Goal: Information Seeking & Learning: Learn about a topic

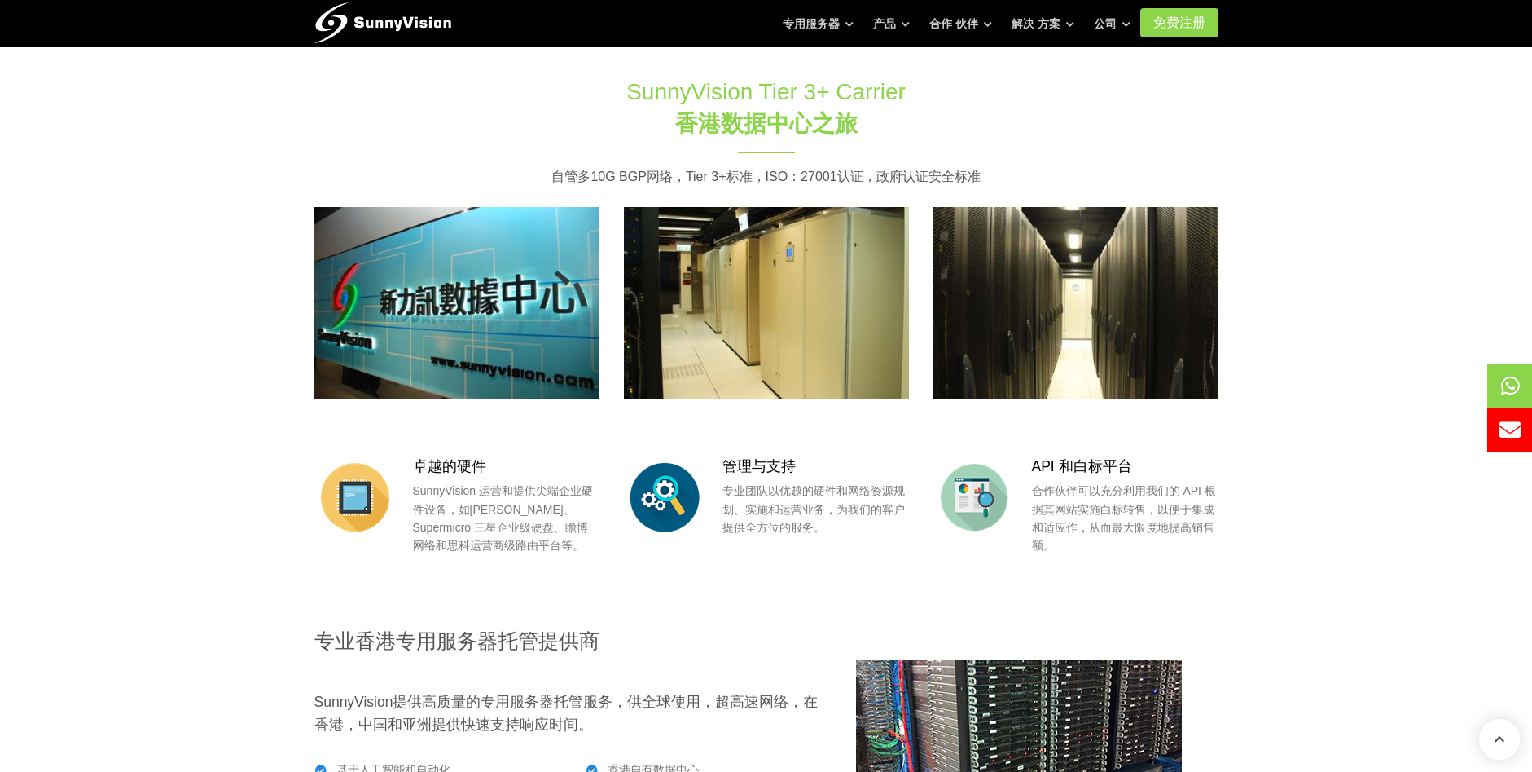
scroll to position [1629, 0]
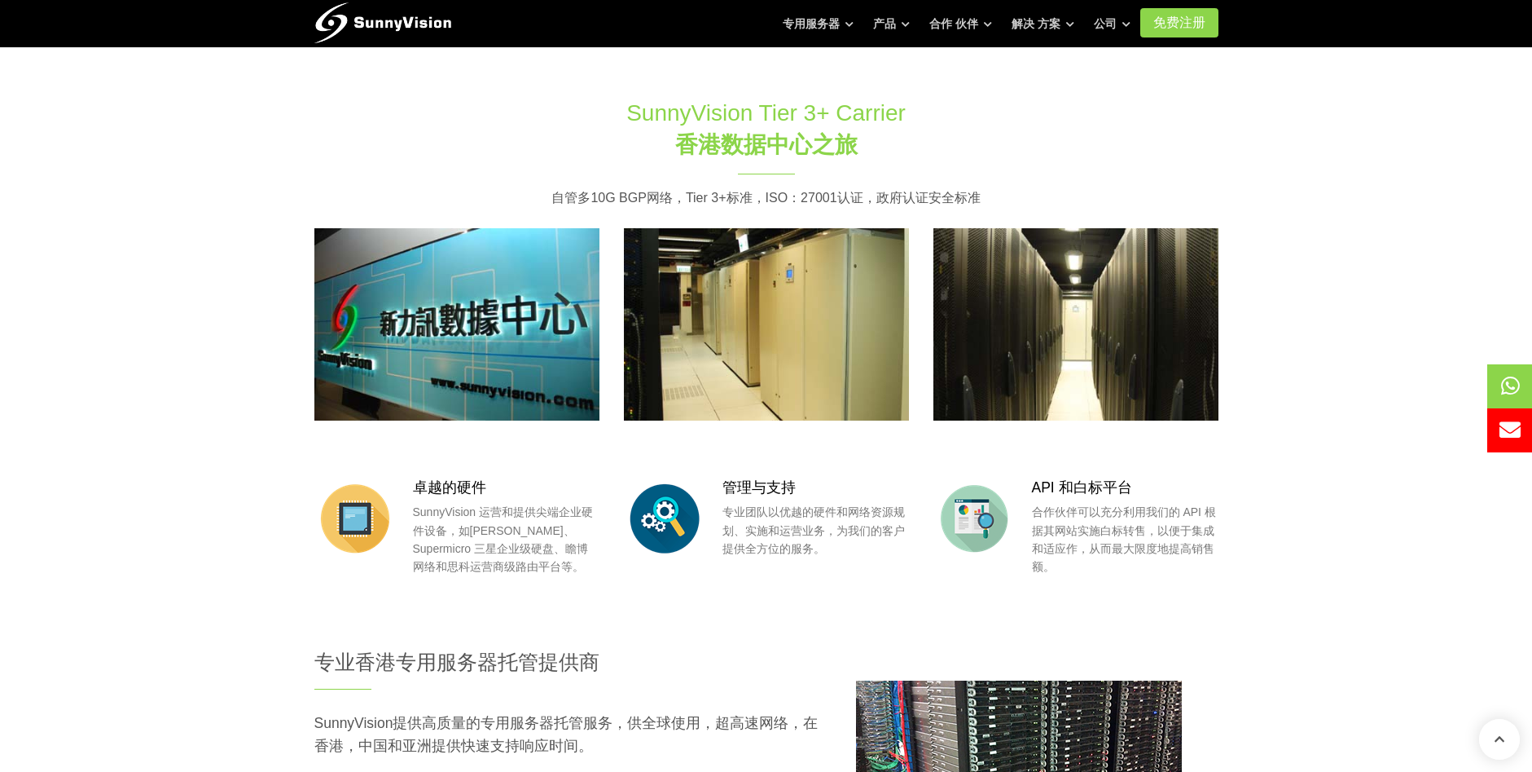
click at [1150, 371] on img at bounding box center [1076, 324] width 285 height 192
click at [825, 380] on img at bounding box center [766, 324] width 285 height 192
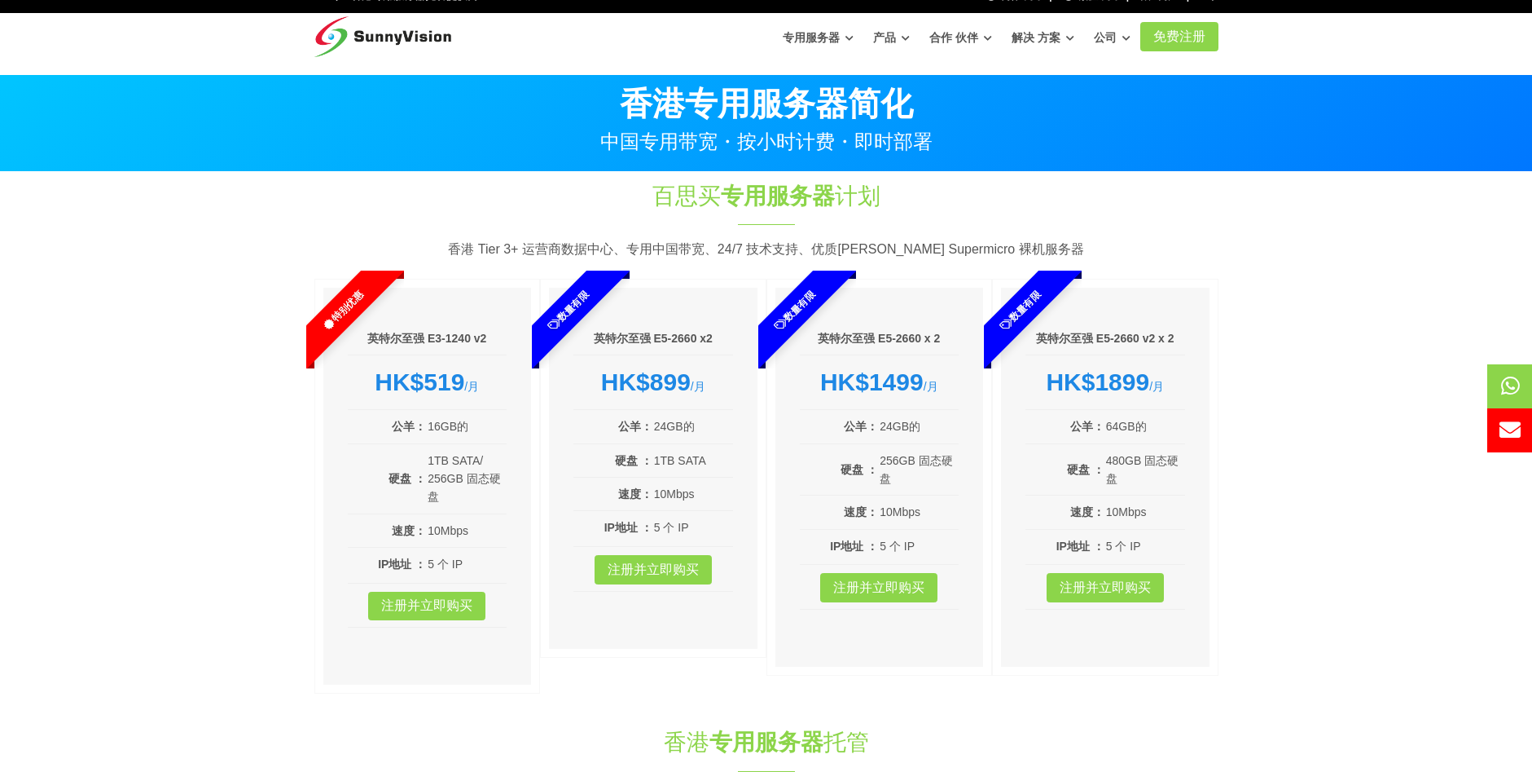
scroll to position [0, 0]
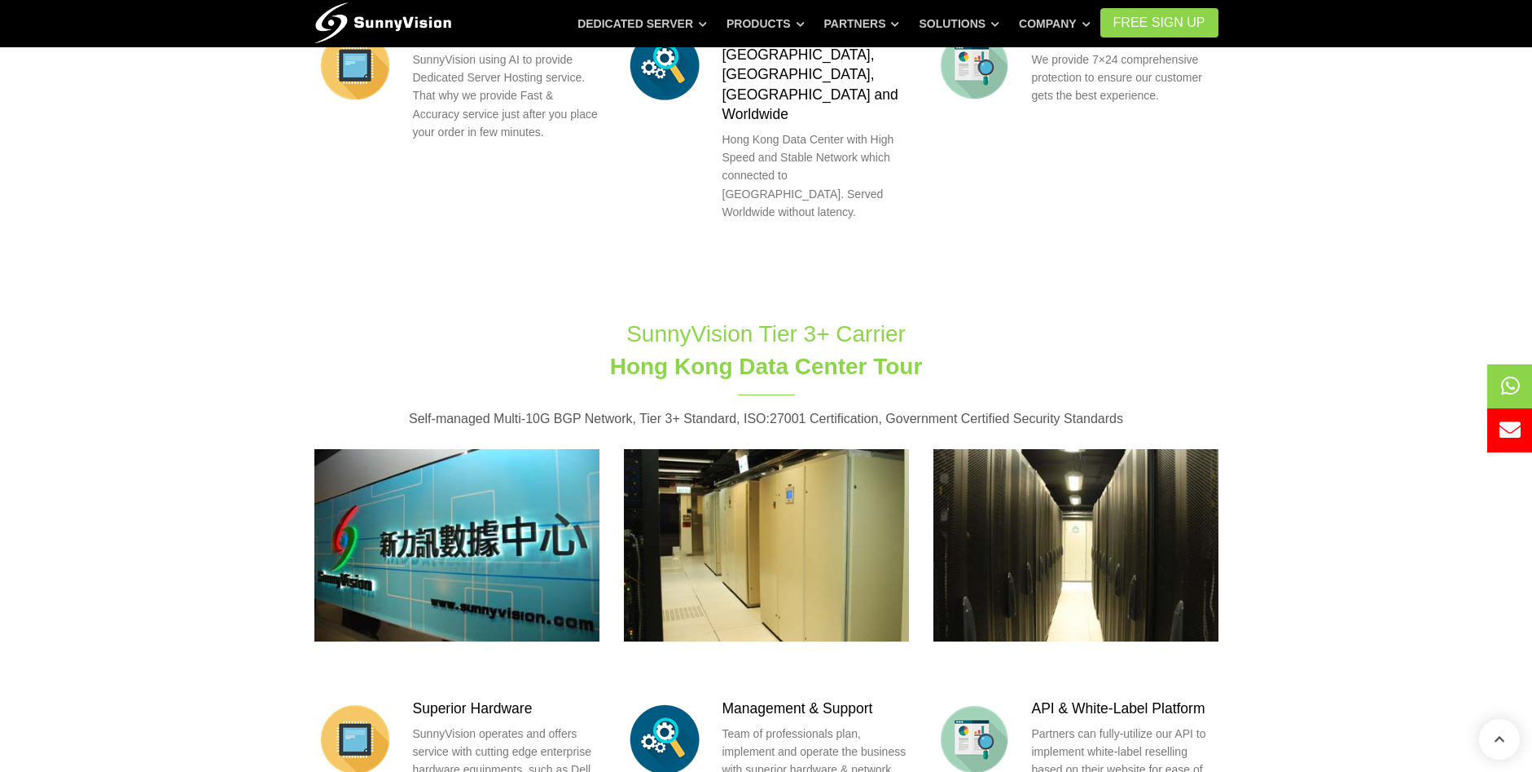
scroll to position [1629, 0]
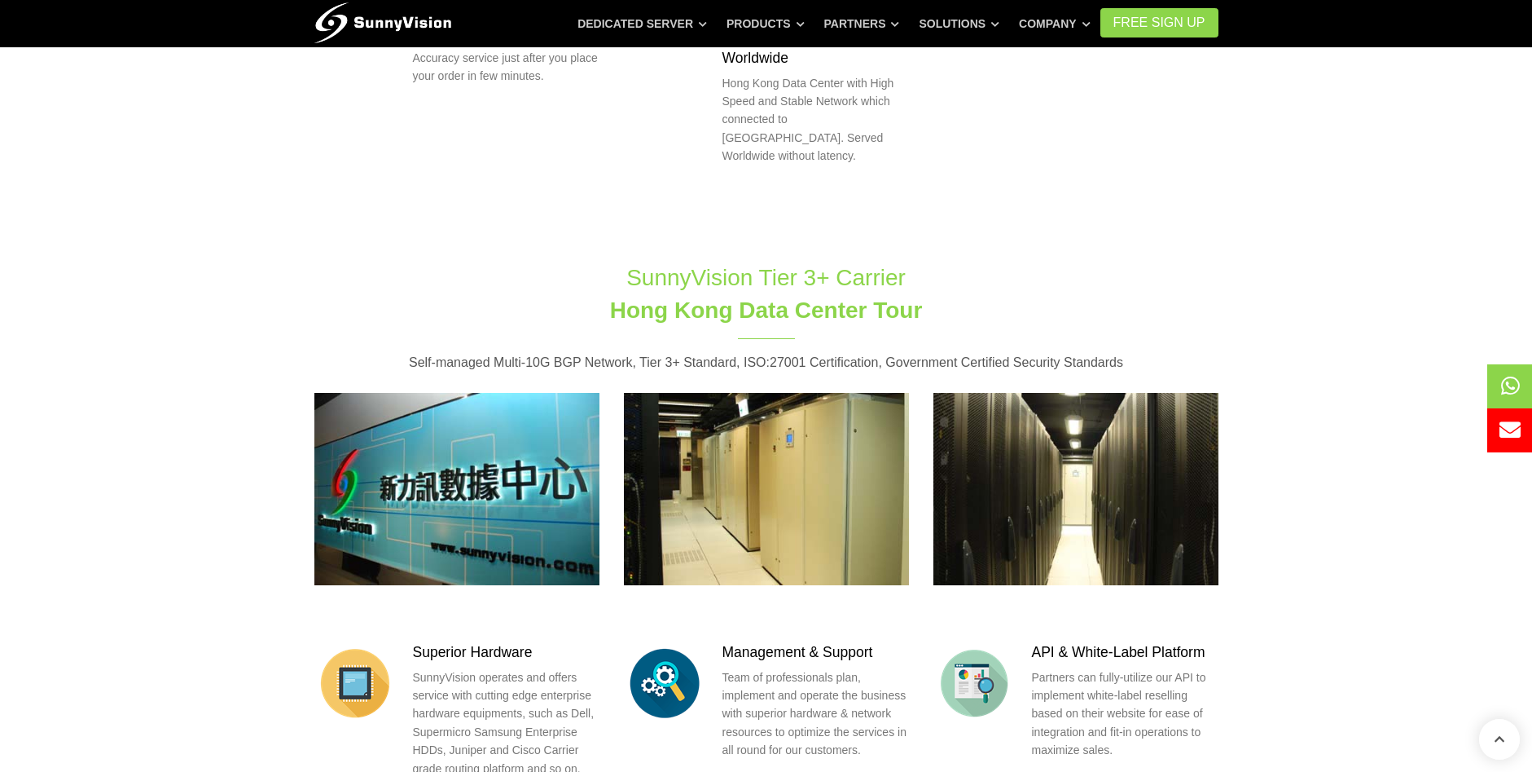
click at [510, 393] on img at bounding box center [456, 489] width 285 height 192
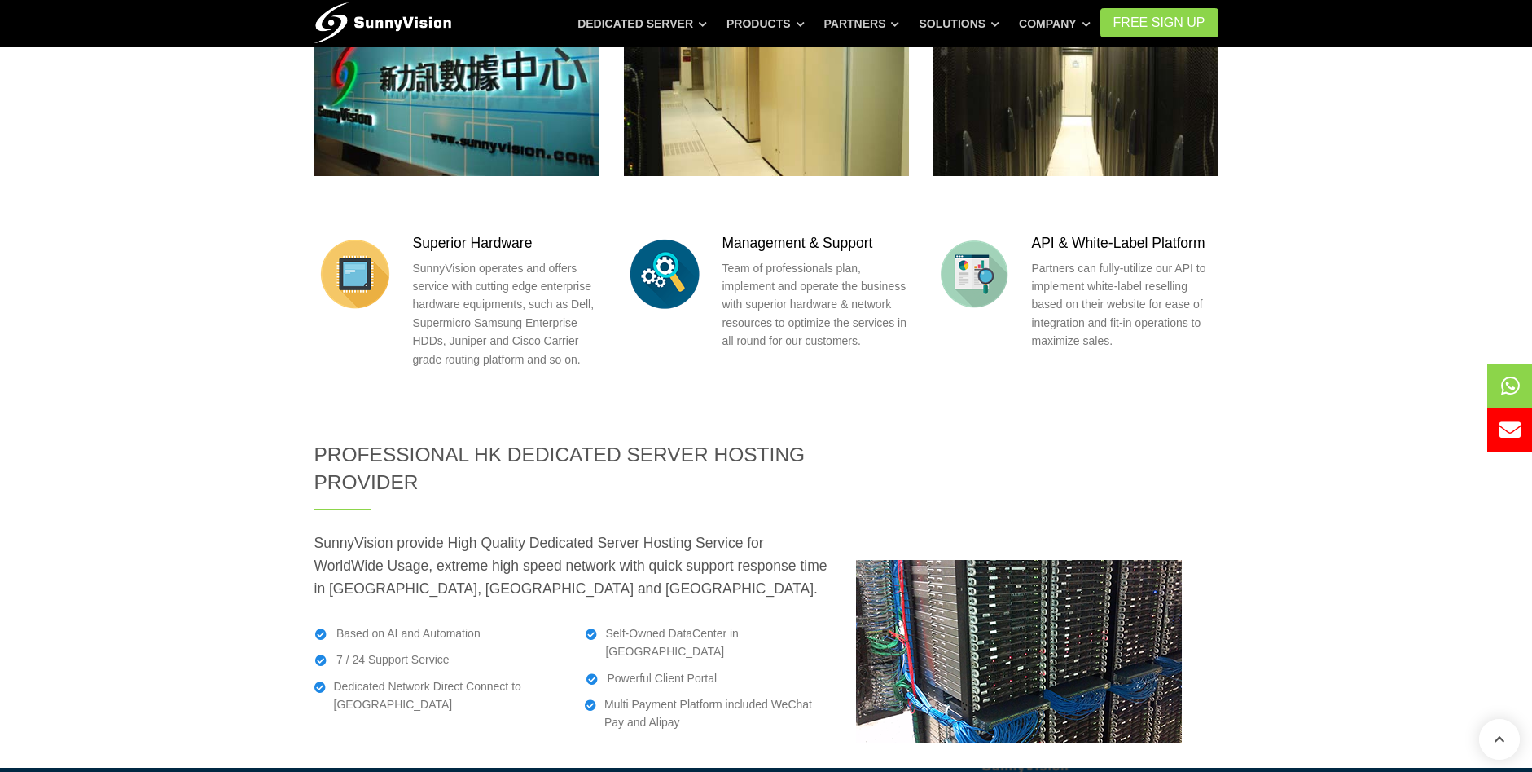
scroll to position [2118, 0]
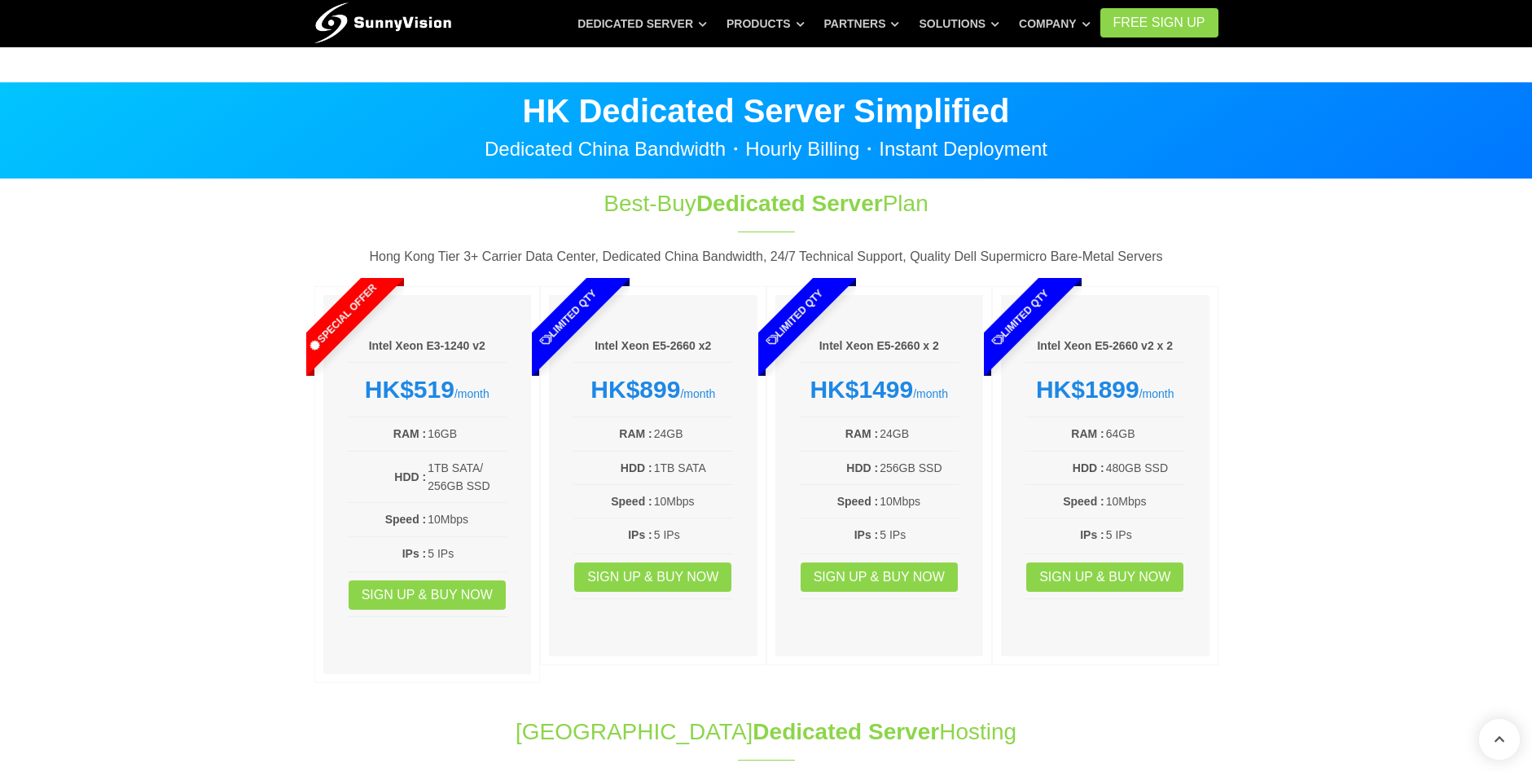
scroll to position [2209, 0]
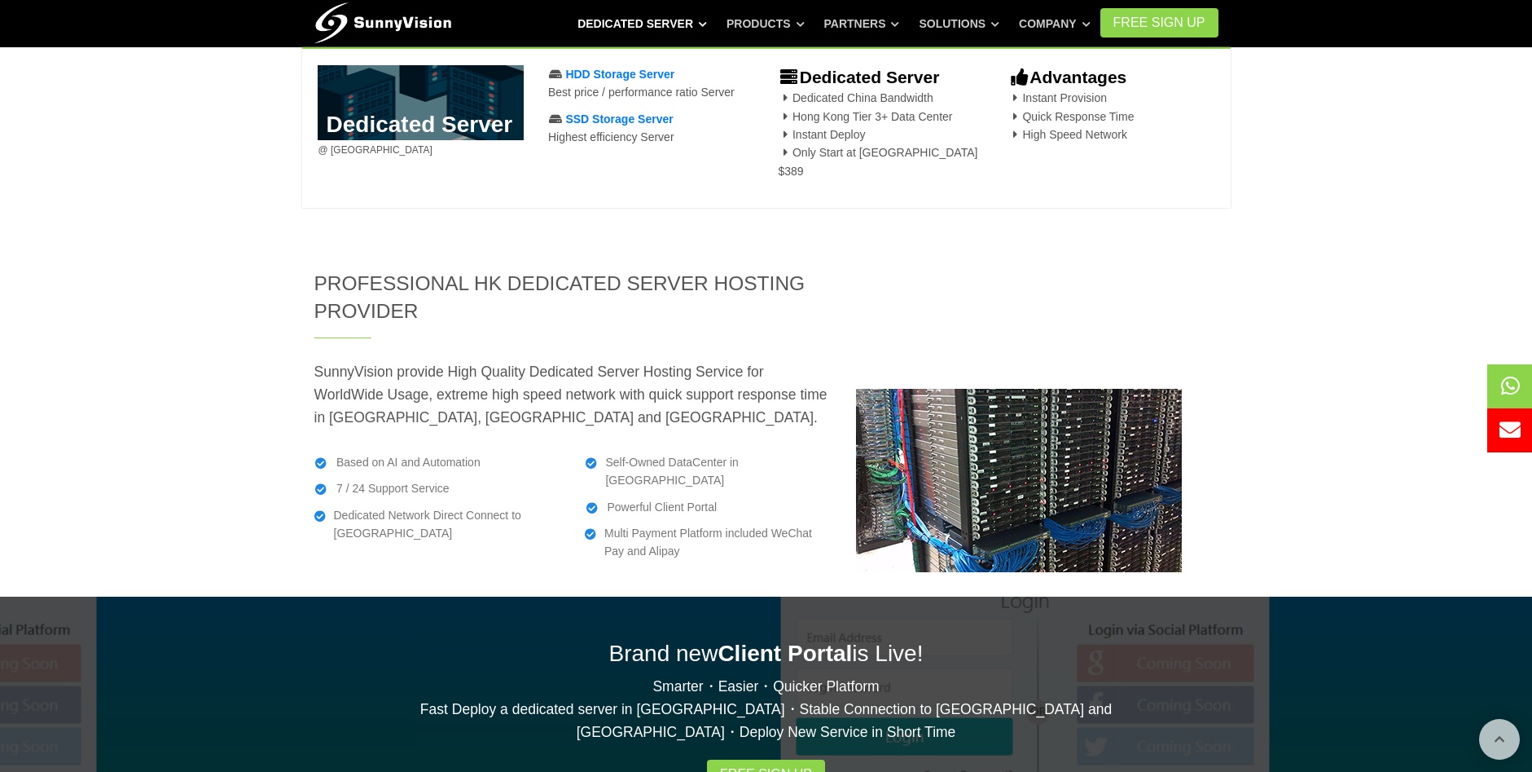
click at [683, 17] on link "Dedicated Server" at bounding box center [643, 23] width 130 height 29
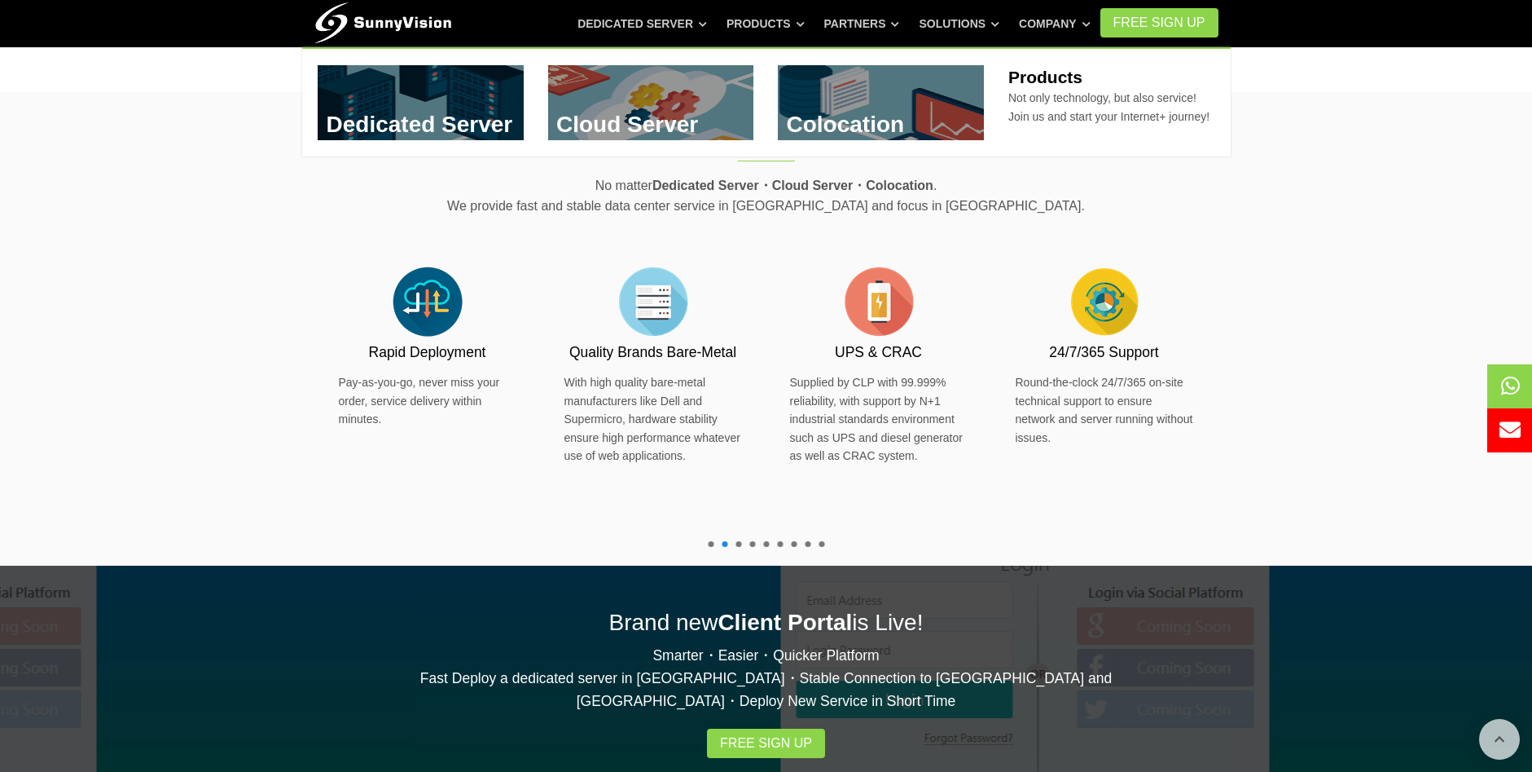
scroll to position [326, 0]
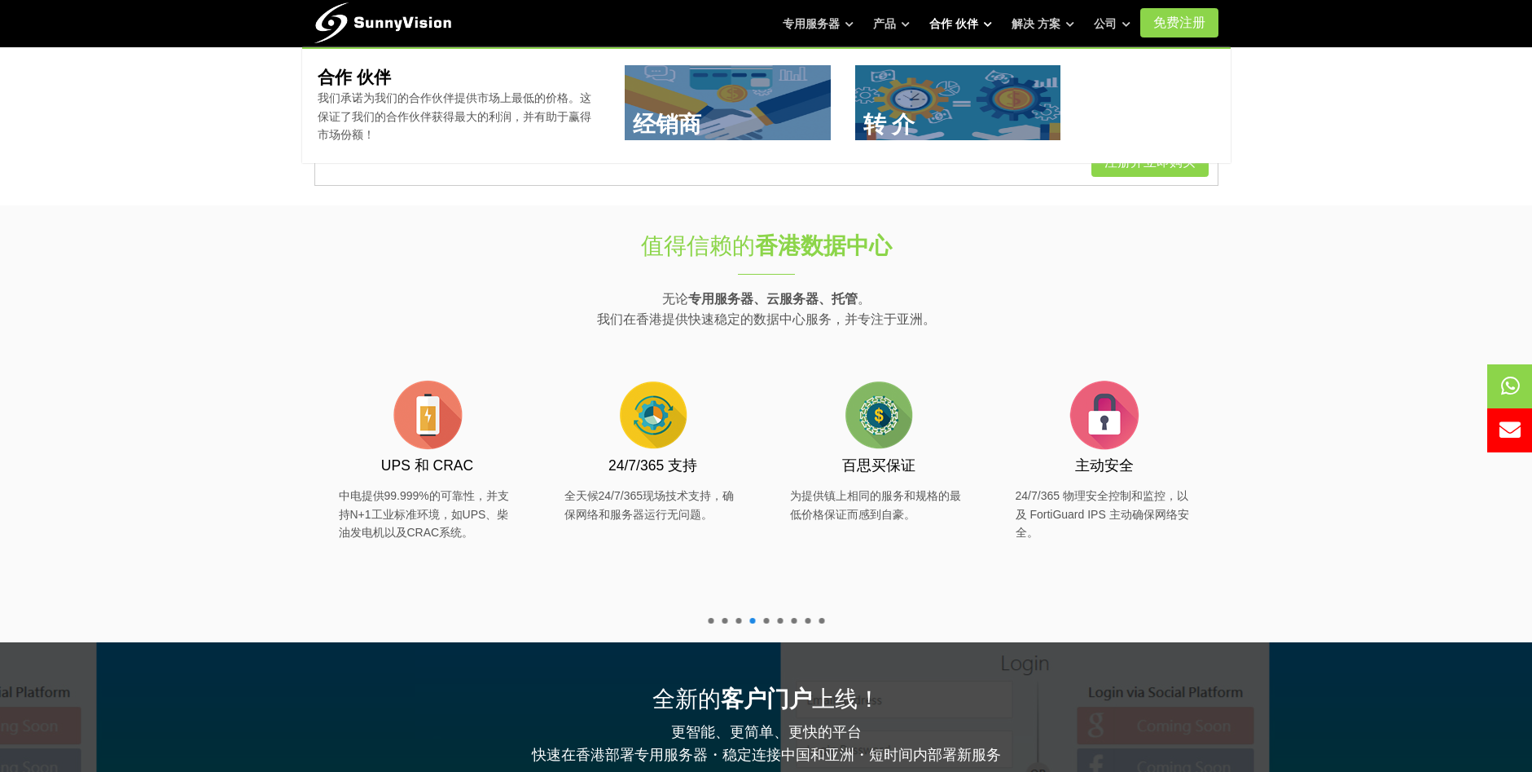
click at [976, 22] on font "合作 伙伴" at bounding box center [954, 23] width 49 height 13
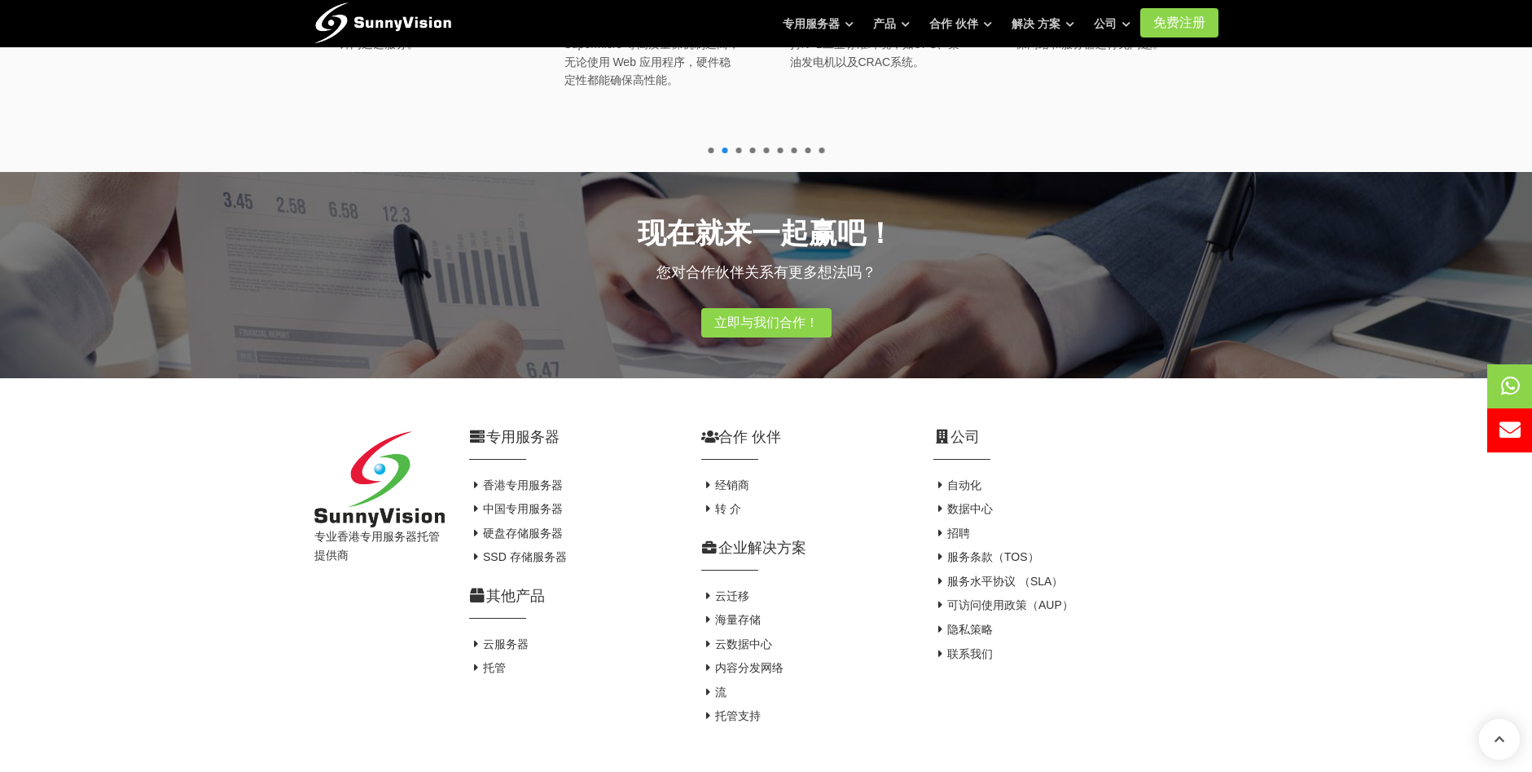
scroll to position [1141, 0]
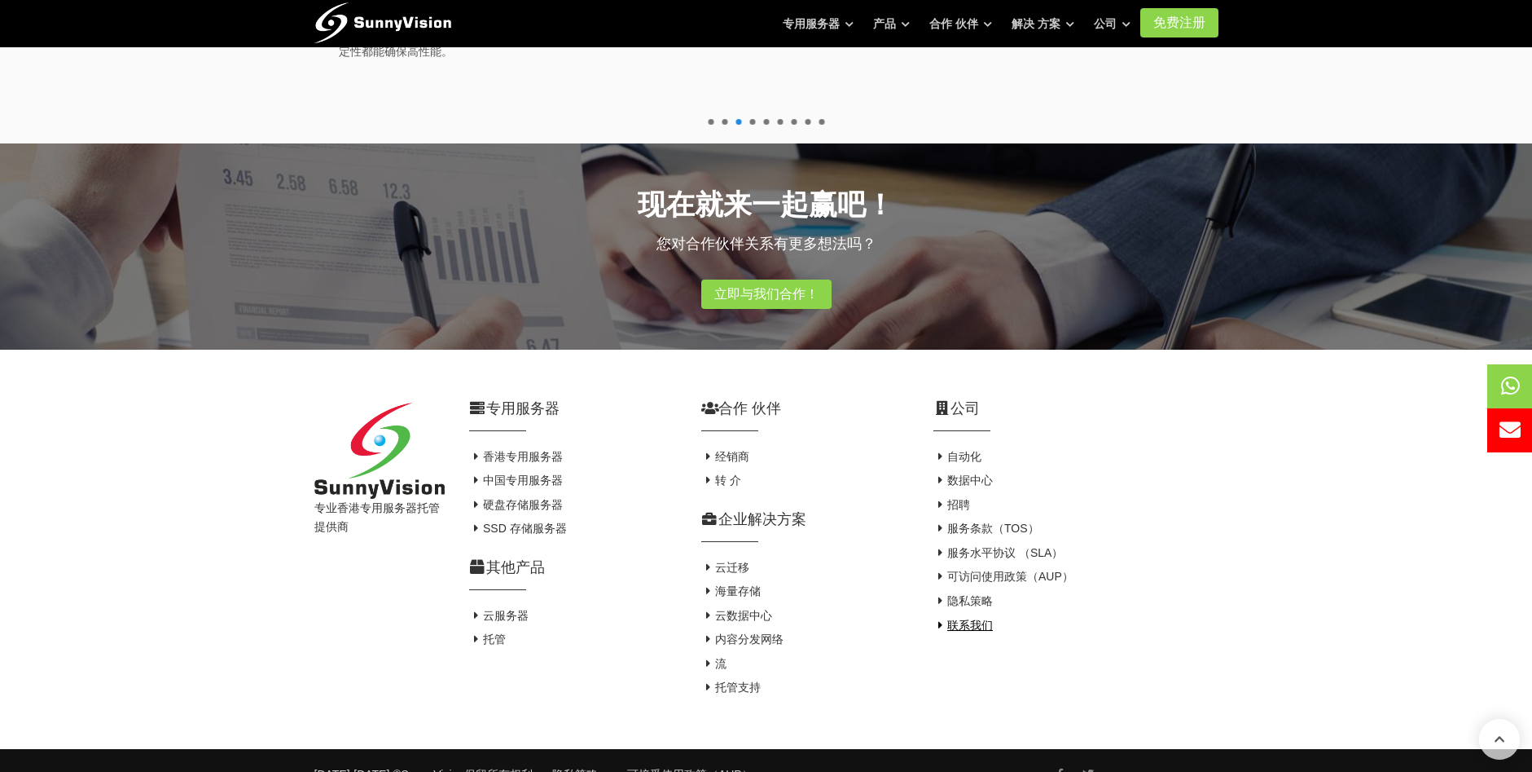
click at [982, 618] on font "联系我们" at bounding box center [970, 624] width 46 height 13
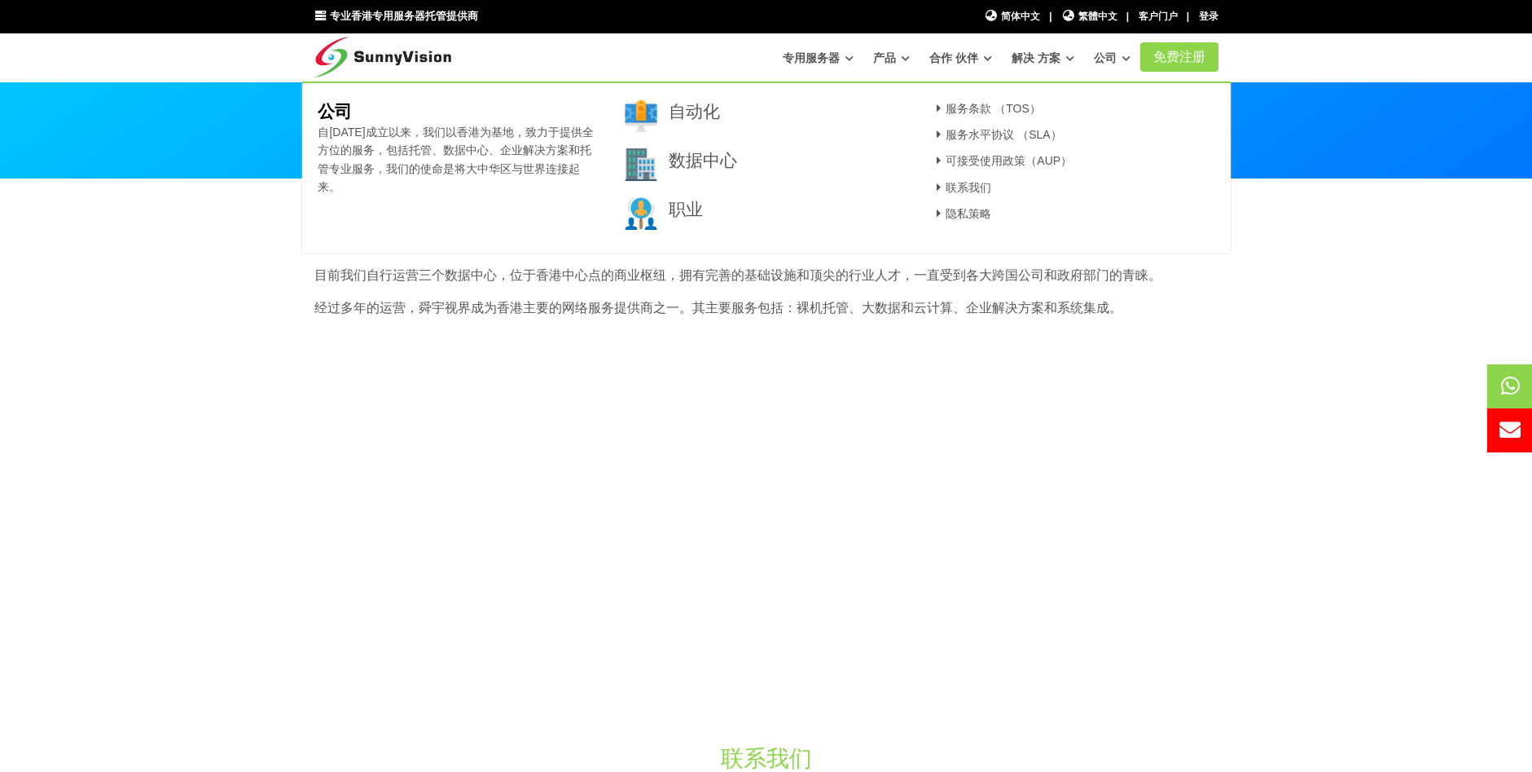
click at [1109, 59] on font "公司" at bounding box center [1105, 57] width 23 height 13
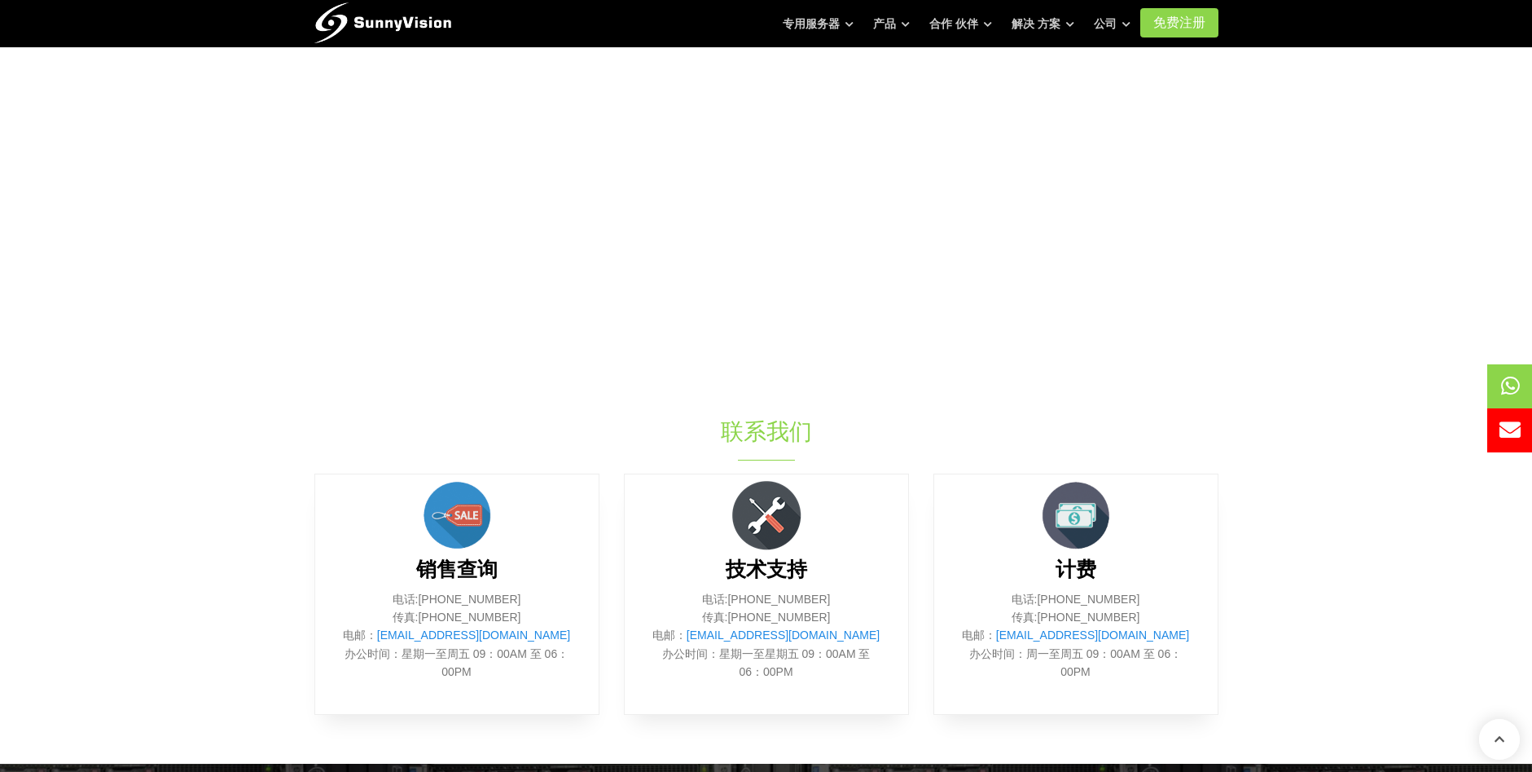
scroll to position [326, 0]
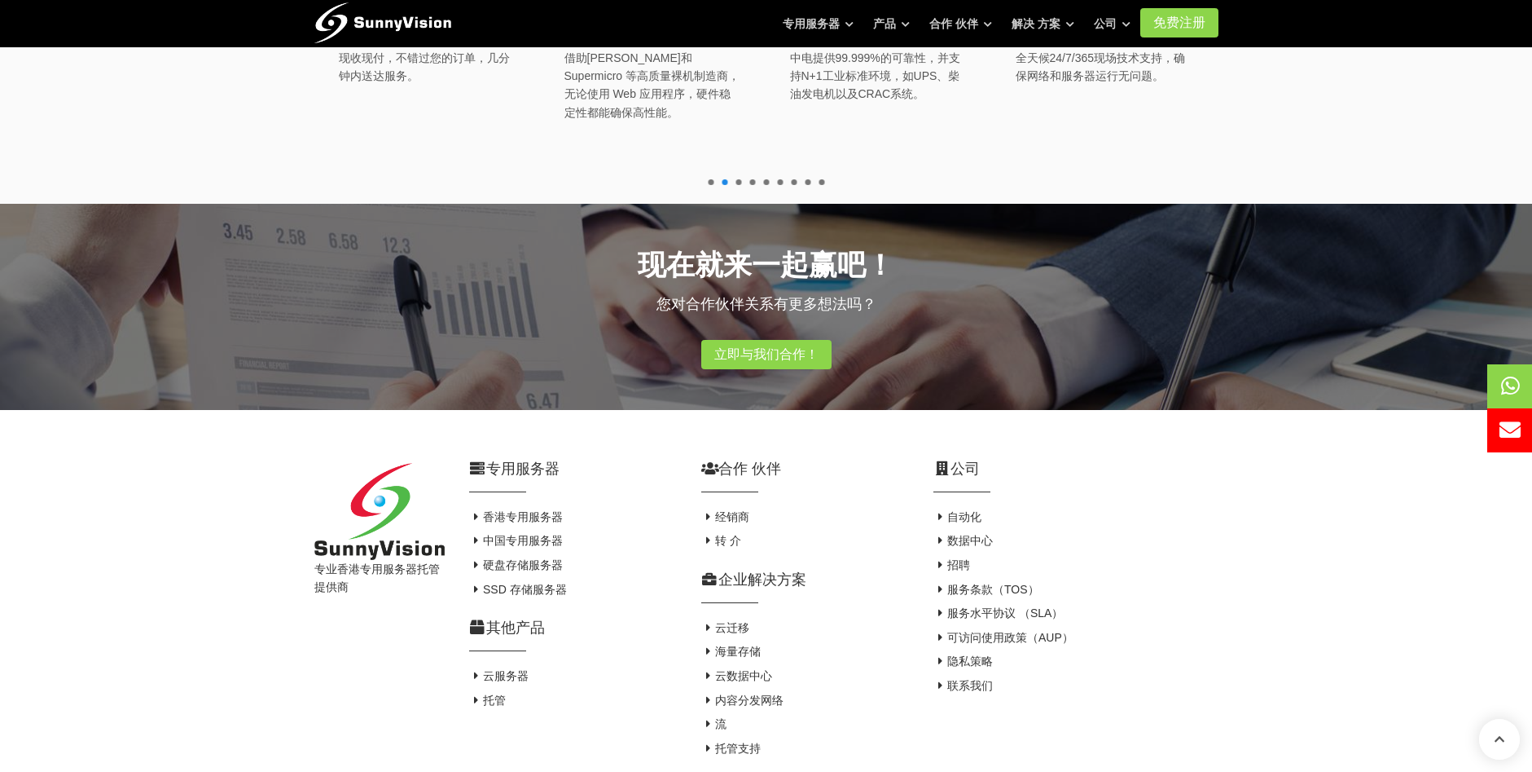
scroll to position [896, 0]
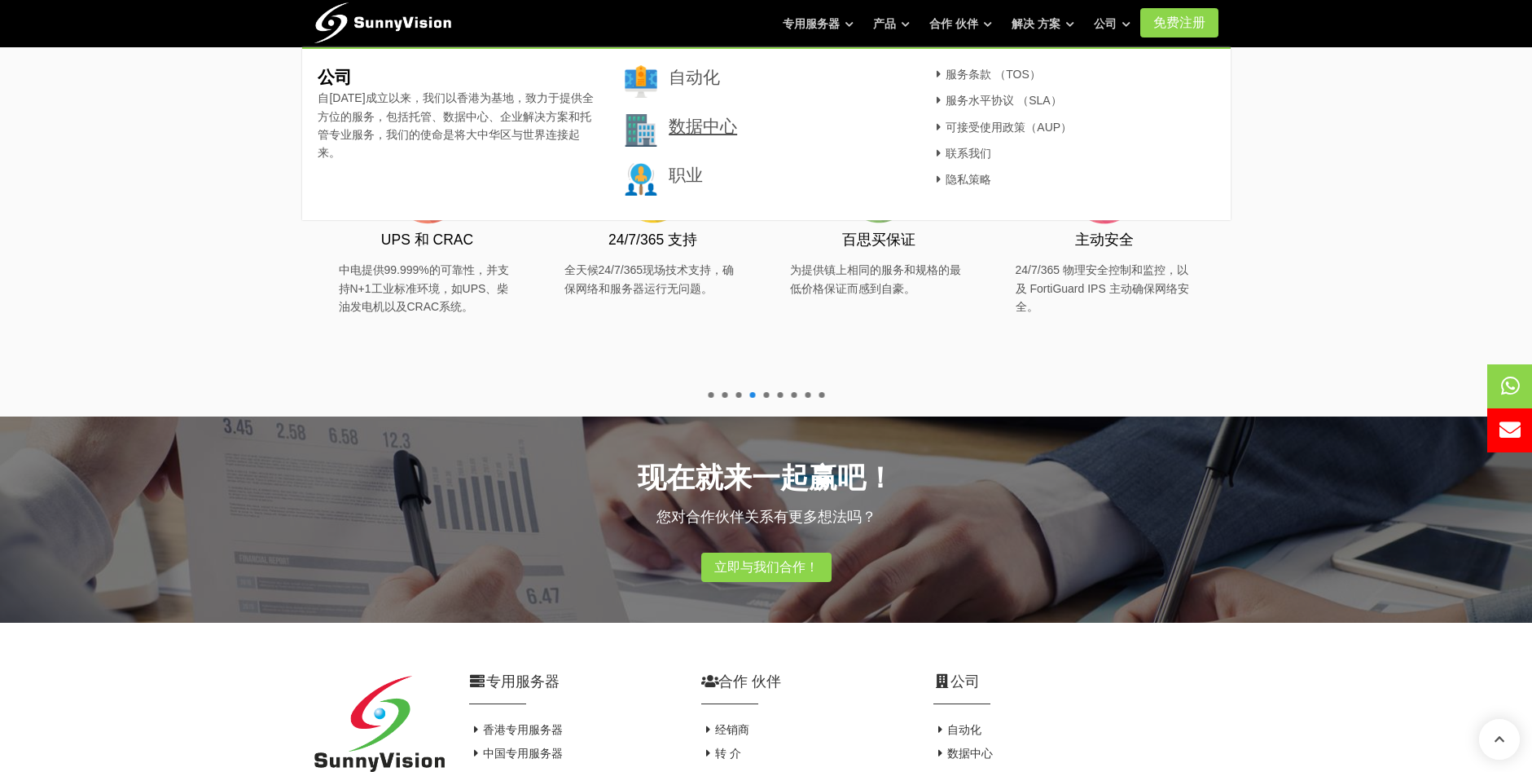
click at [706, 125] on link "数据中心" at bounding box center [703, 126] width 68 height 19
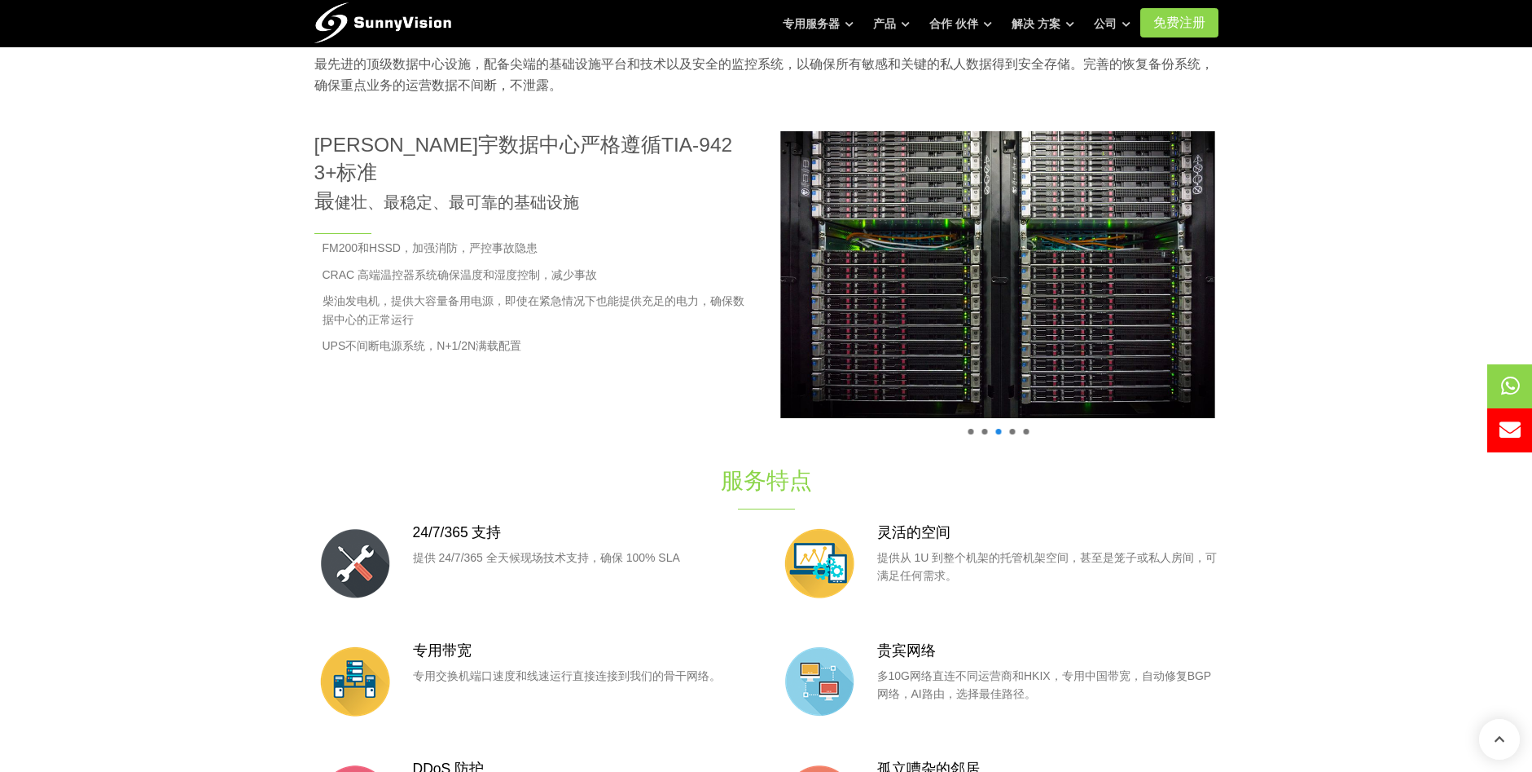
scroll to position [650, 0]
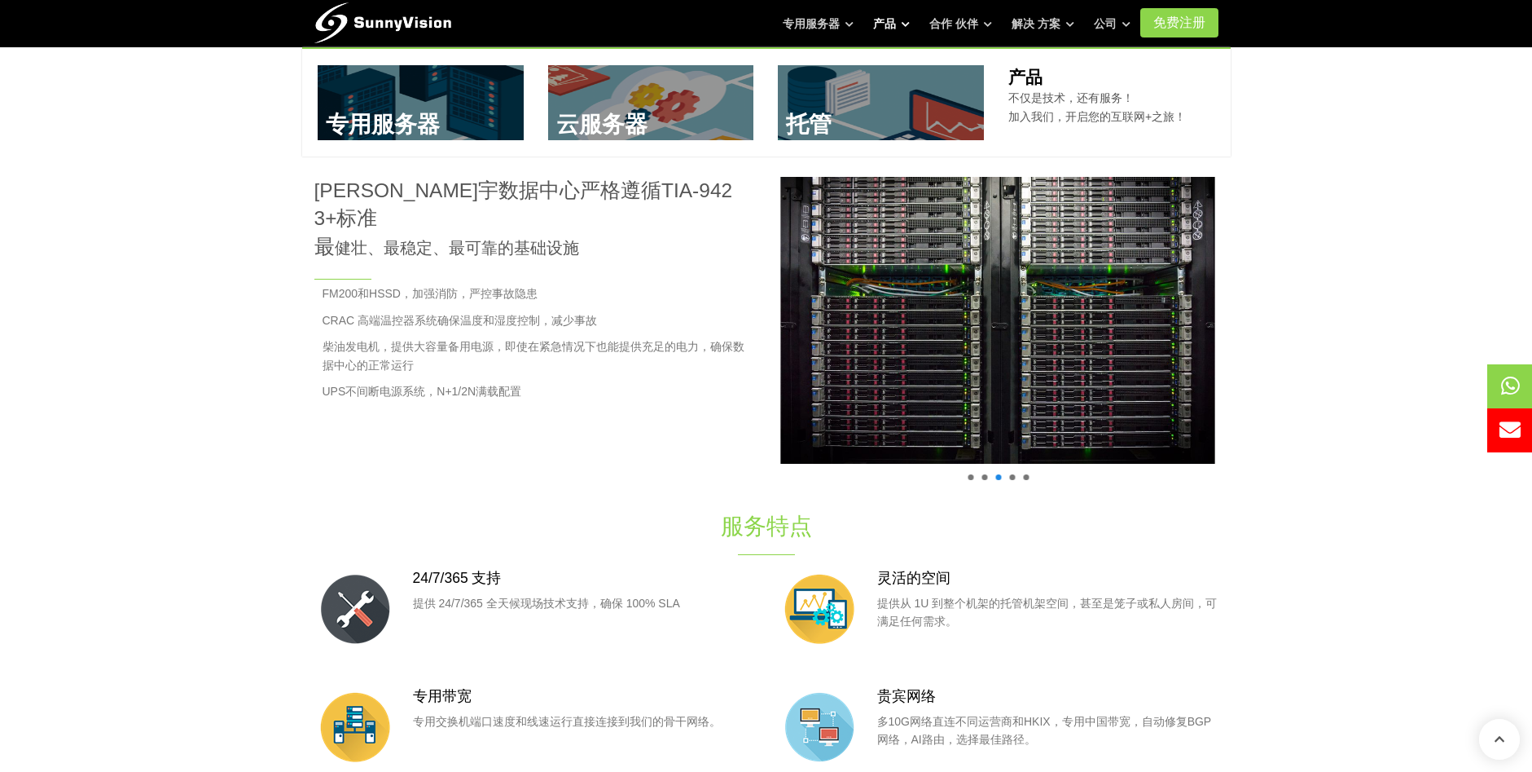
click at [896, 24] on font "产品" at bounding box center [884, 23] width 23 height 13
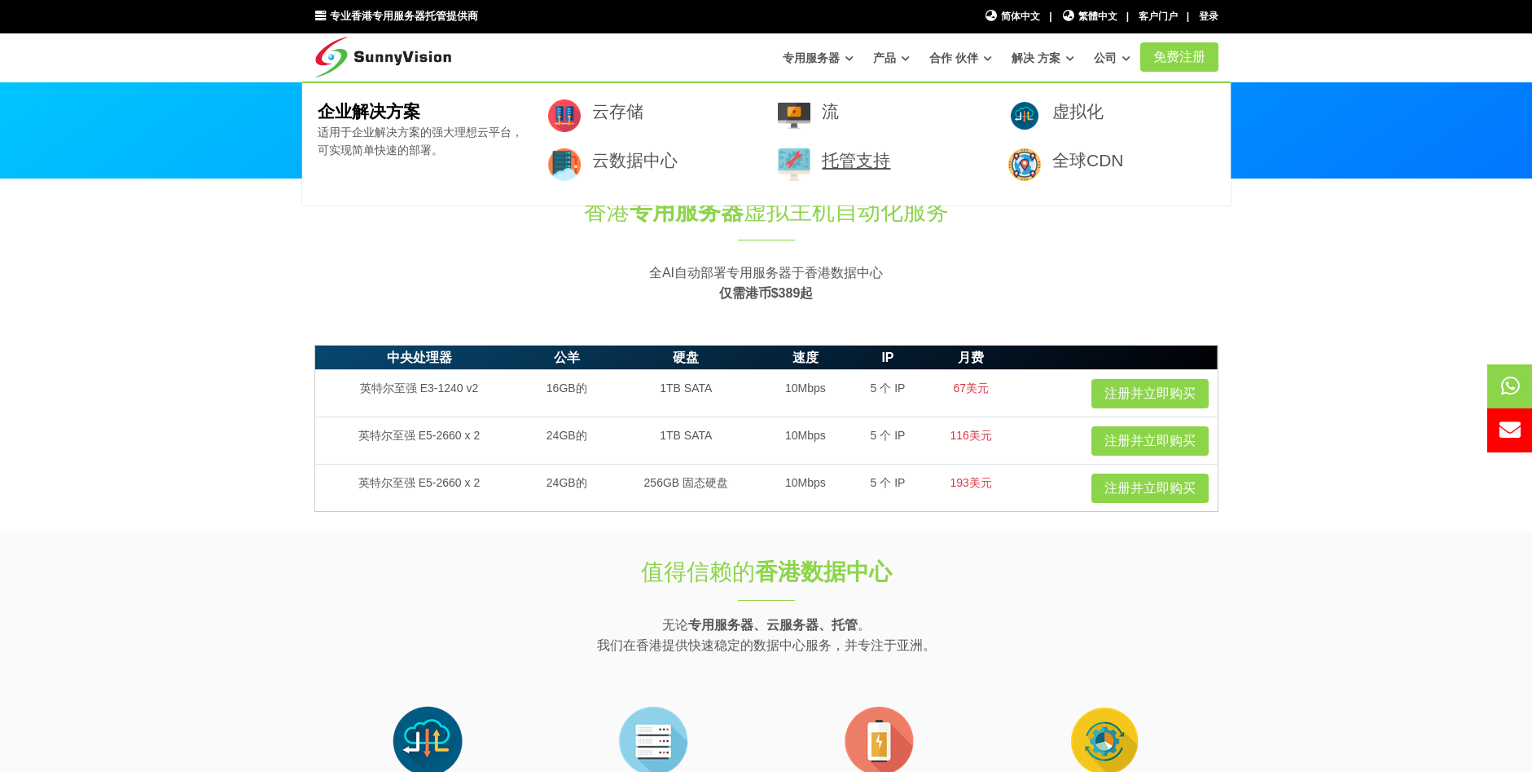
click at [823, 165] on link "托管支持" at bounding box center [856, 160] width 68 height 19
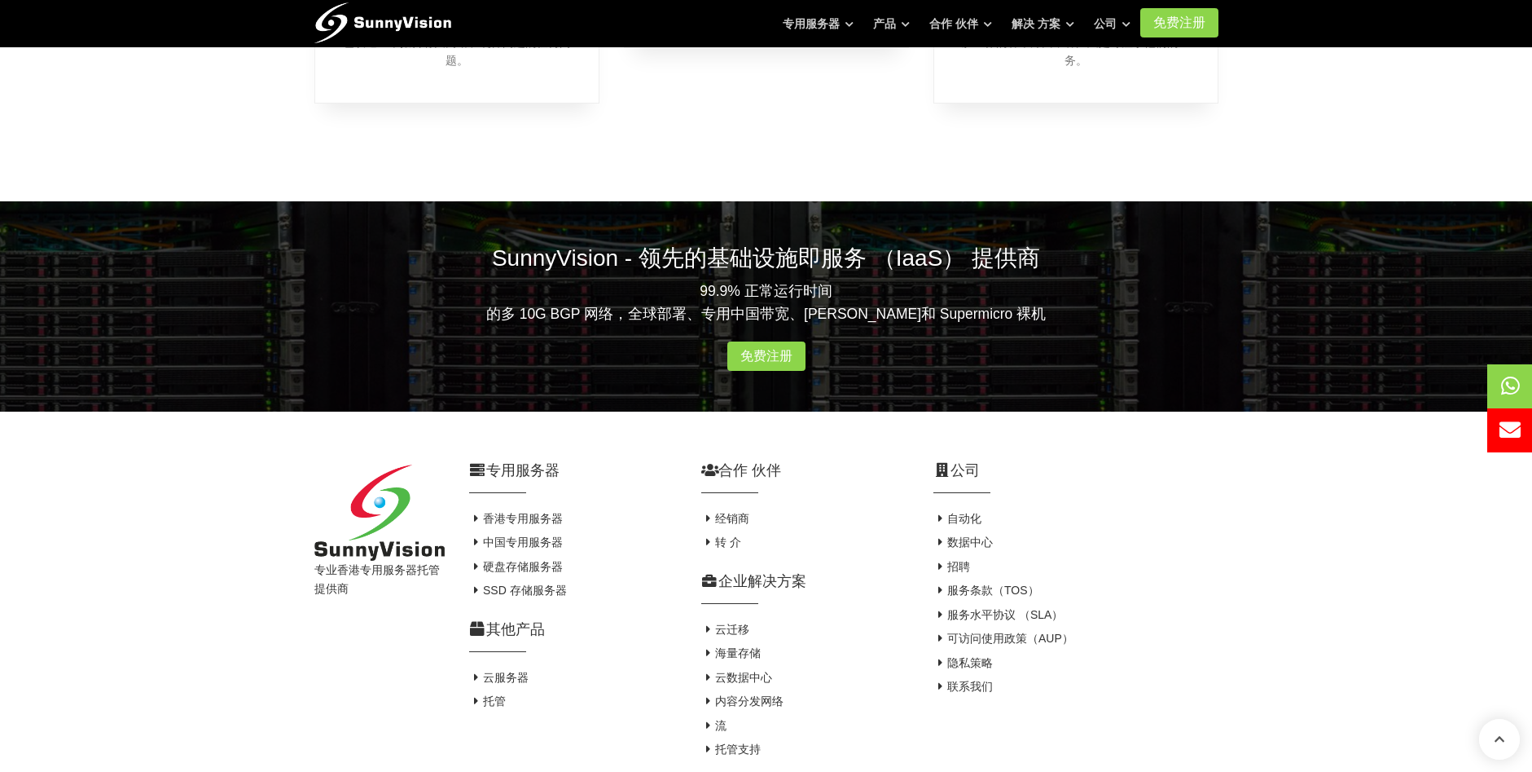
scroll to position [540, 0]
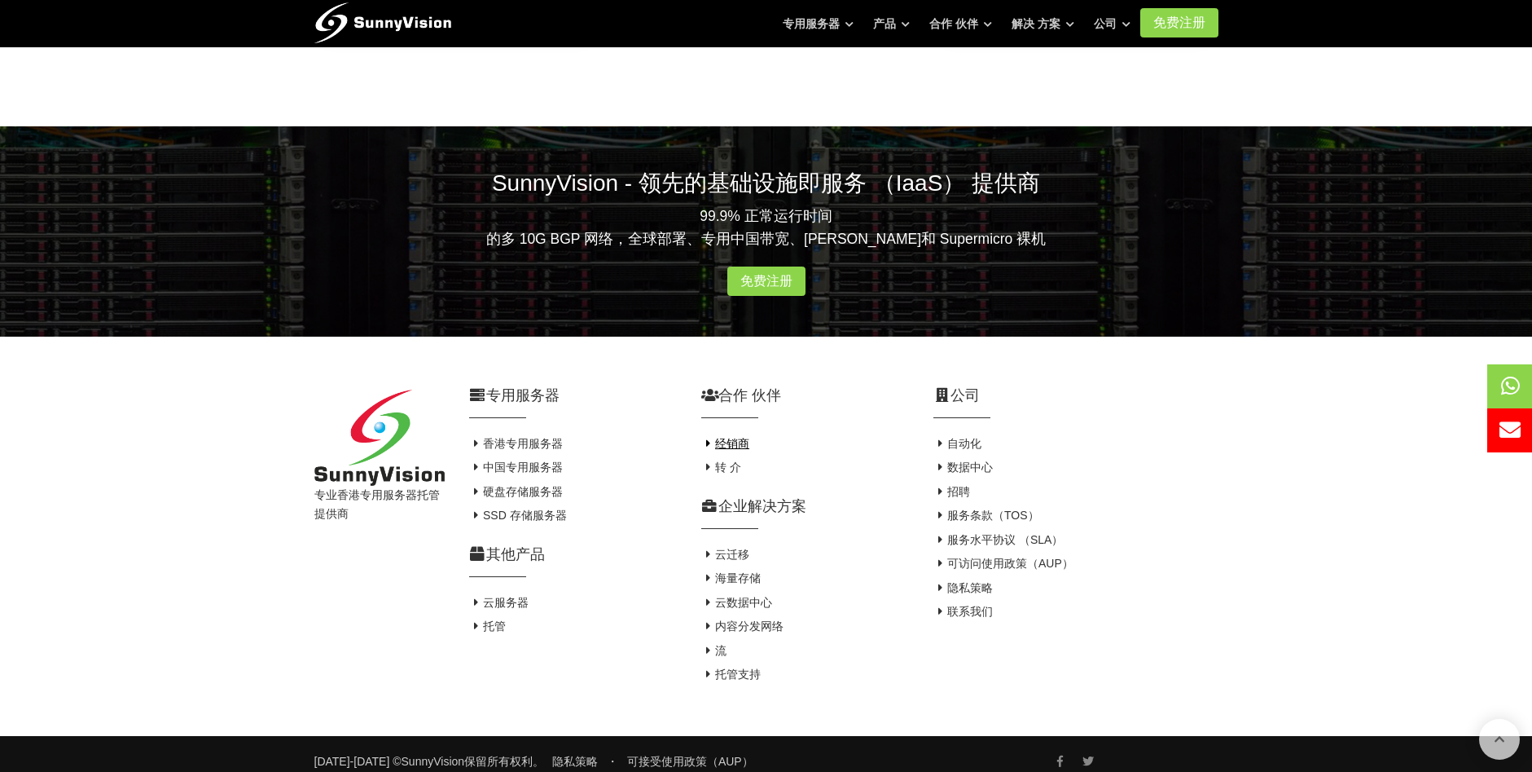
click at [745, 437] on font "经销商" at bounding box center [732, 443] width 34 height 13
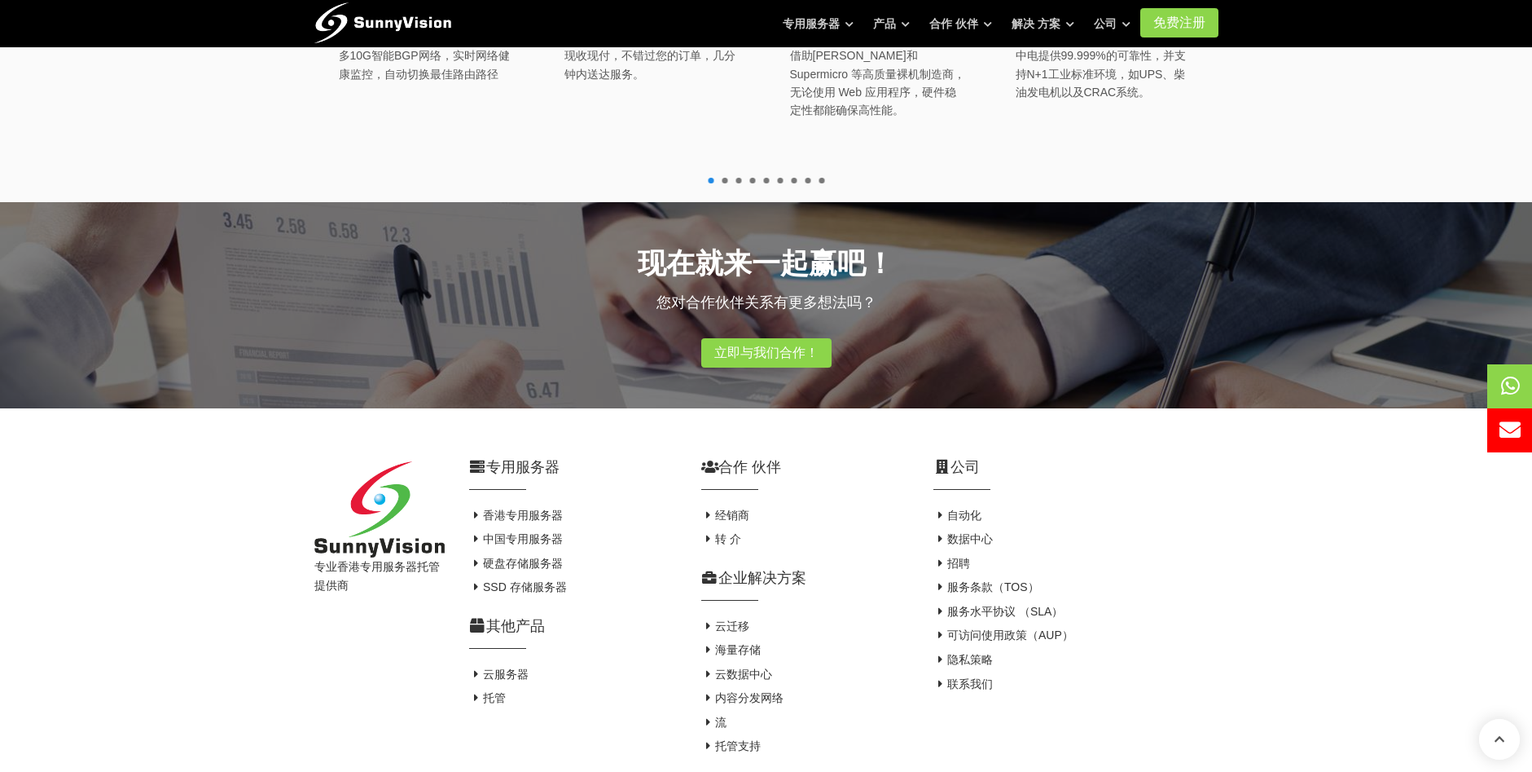
scroll to position [1163, 0]
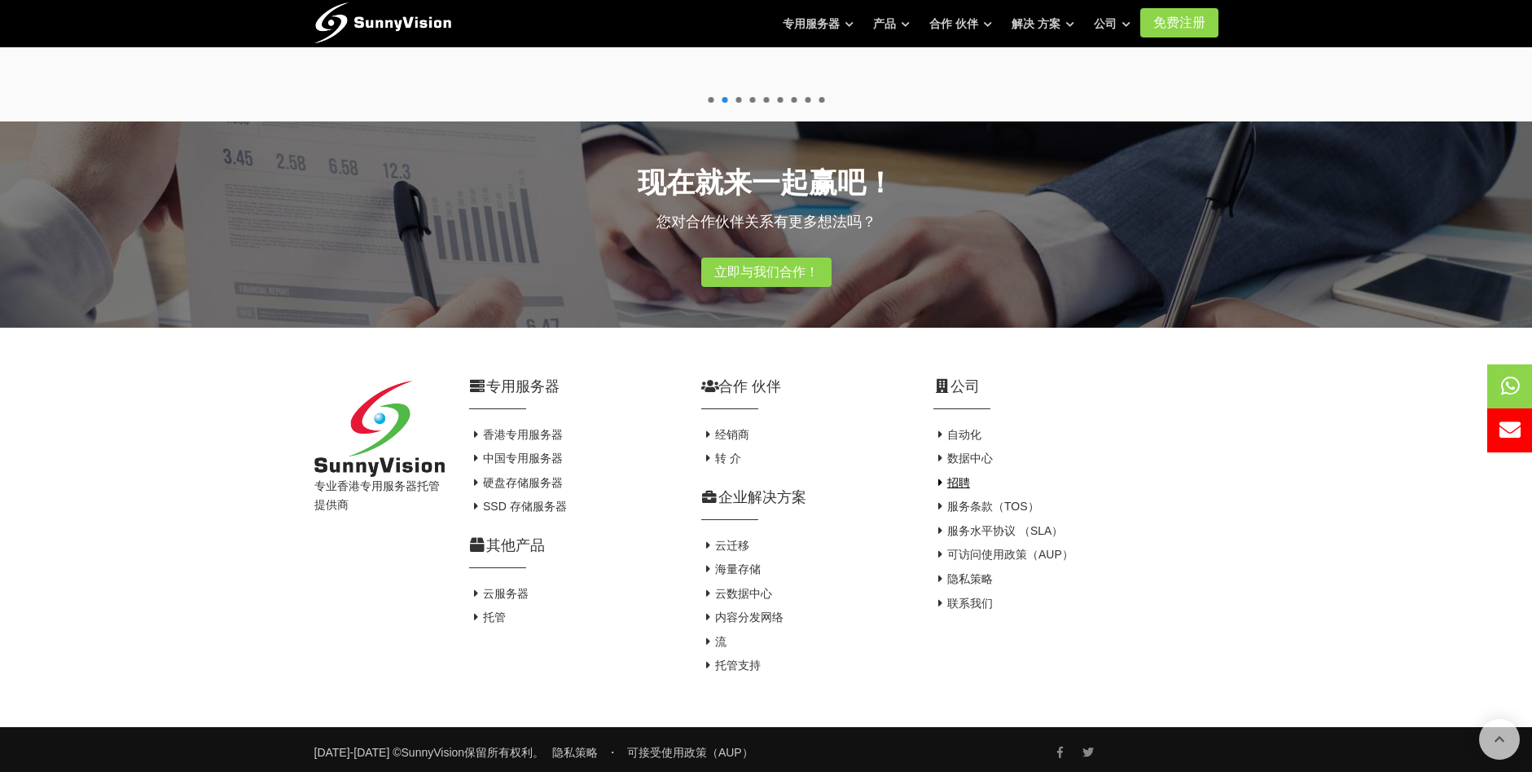
click at [964, 476] on font "招聘" at bounding box center [958, 482] width 23 height 13
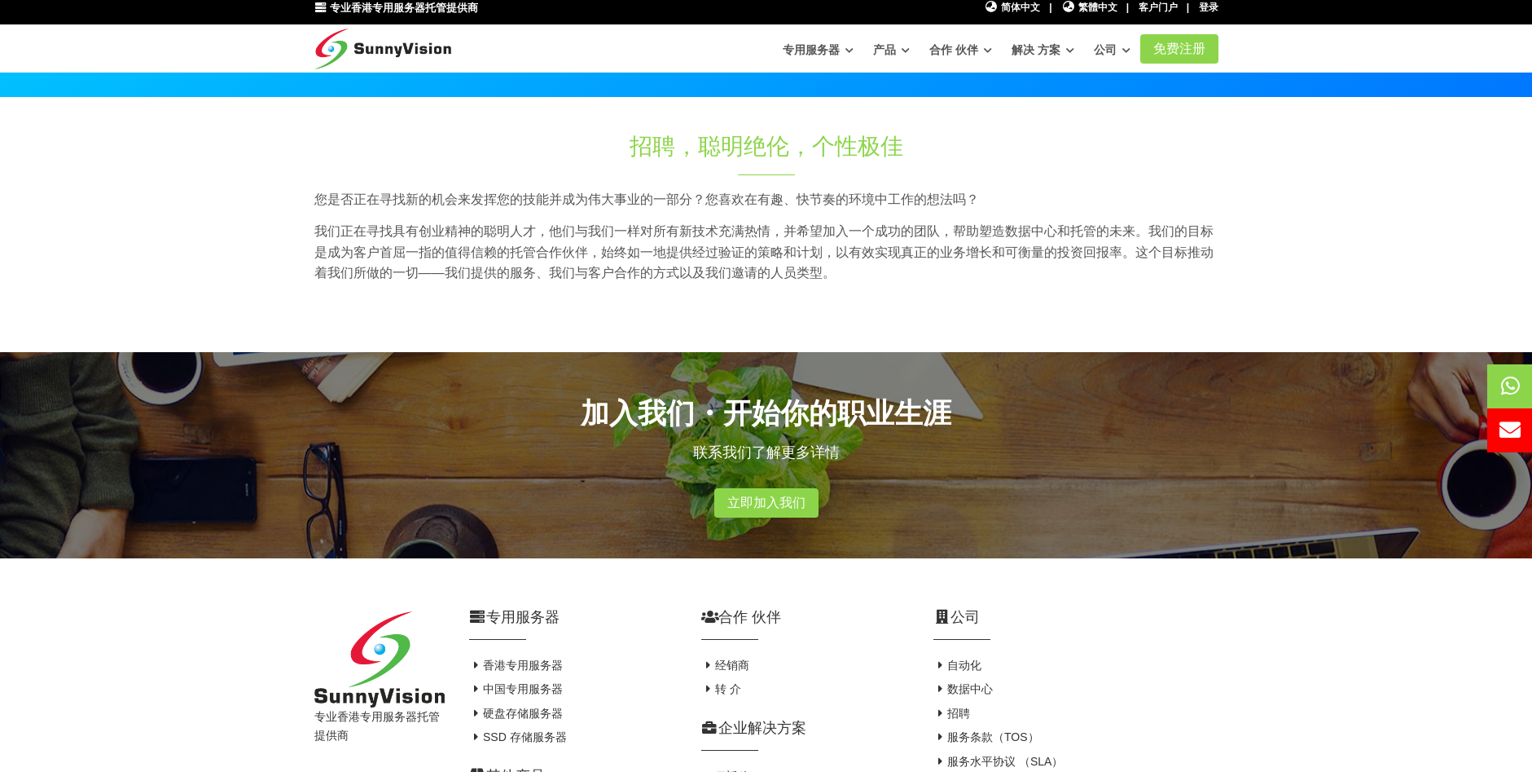
scroll to position [76, 0]
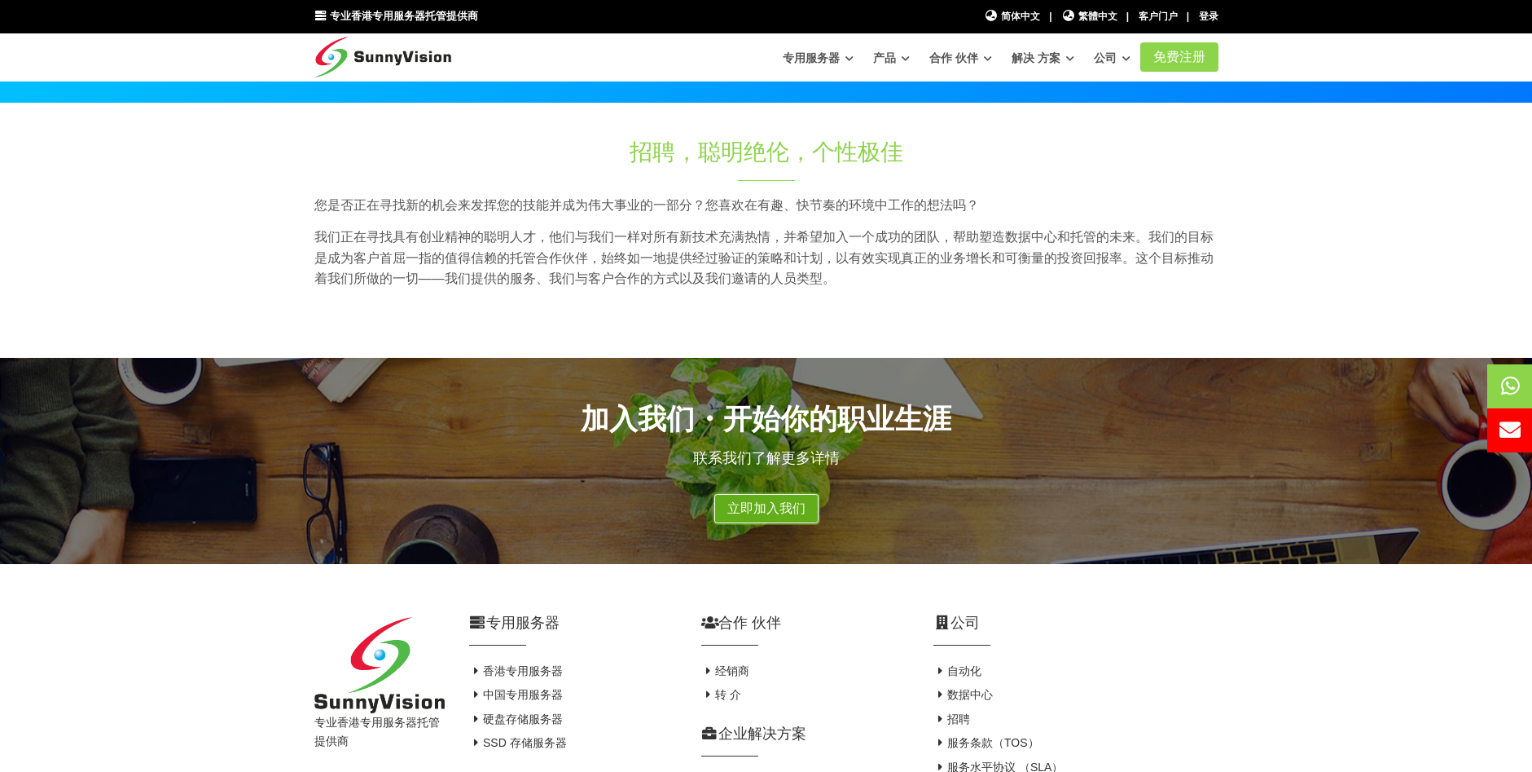
click at [767, 508] on link "立即加入我们" at bounding box center [766, 508] width 104 height 29
click at [1158, 15] on link "客户门户" at bounding box center [1158, 16] width 39 height 11
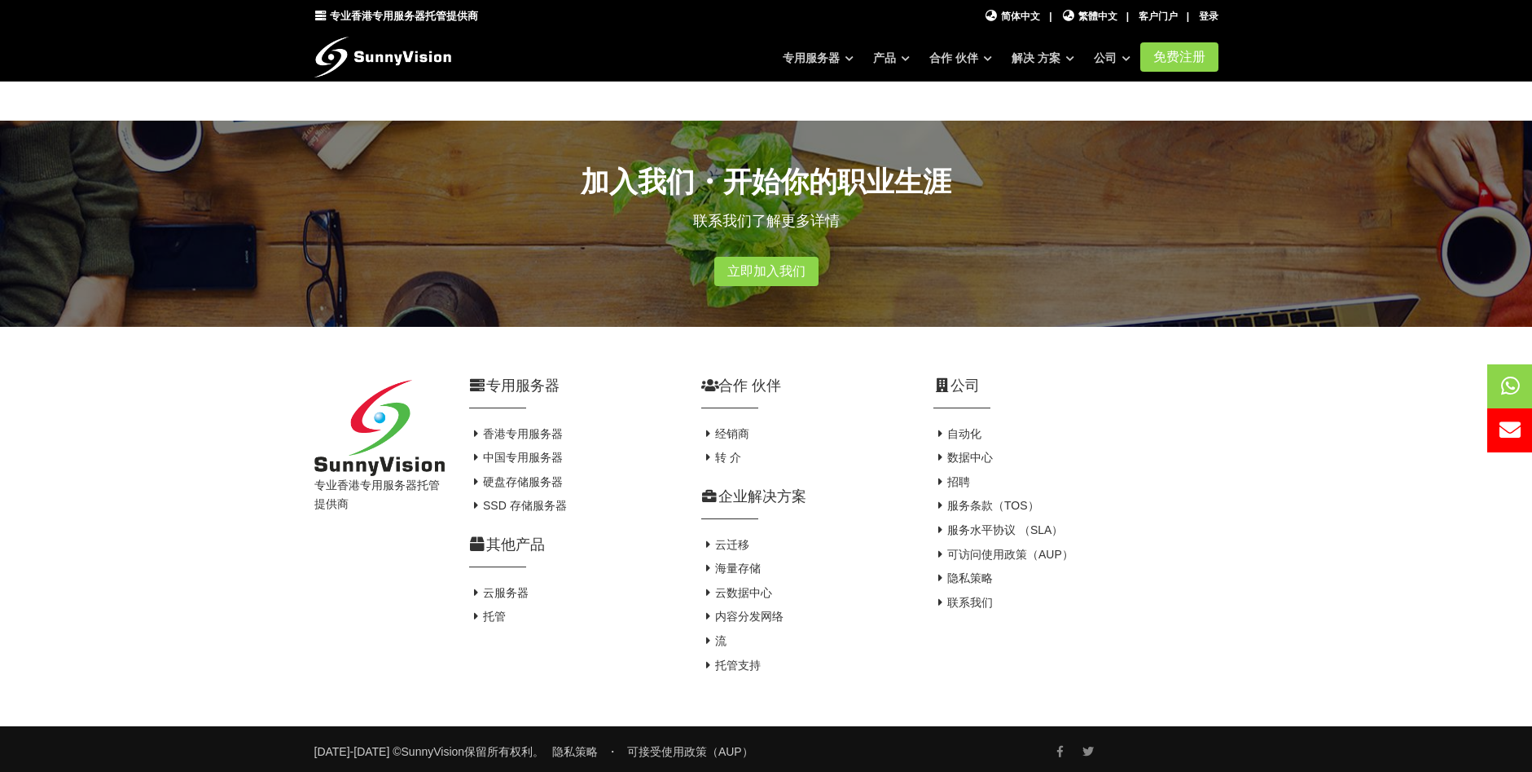
scroll to position [320, 0]
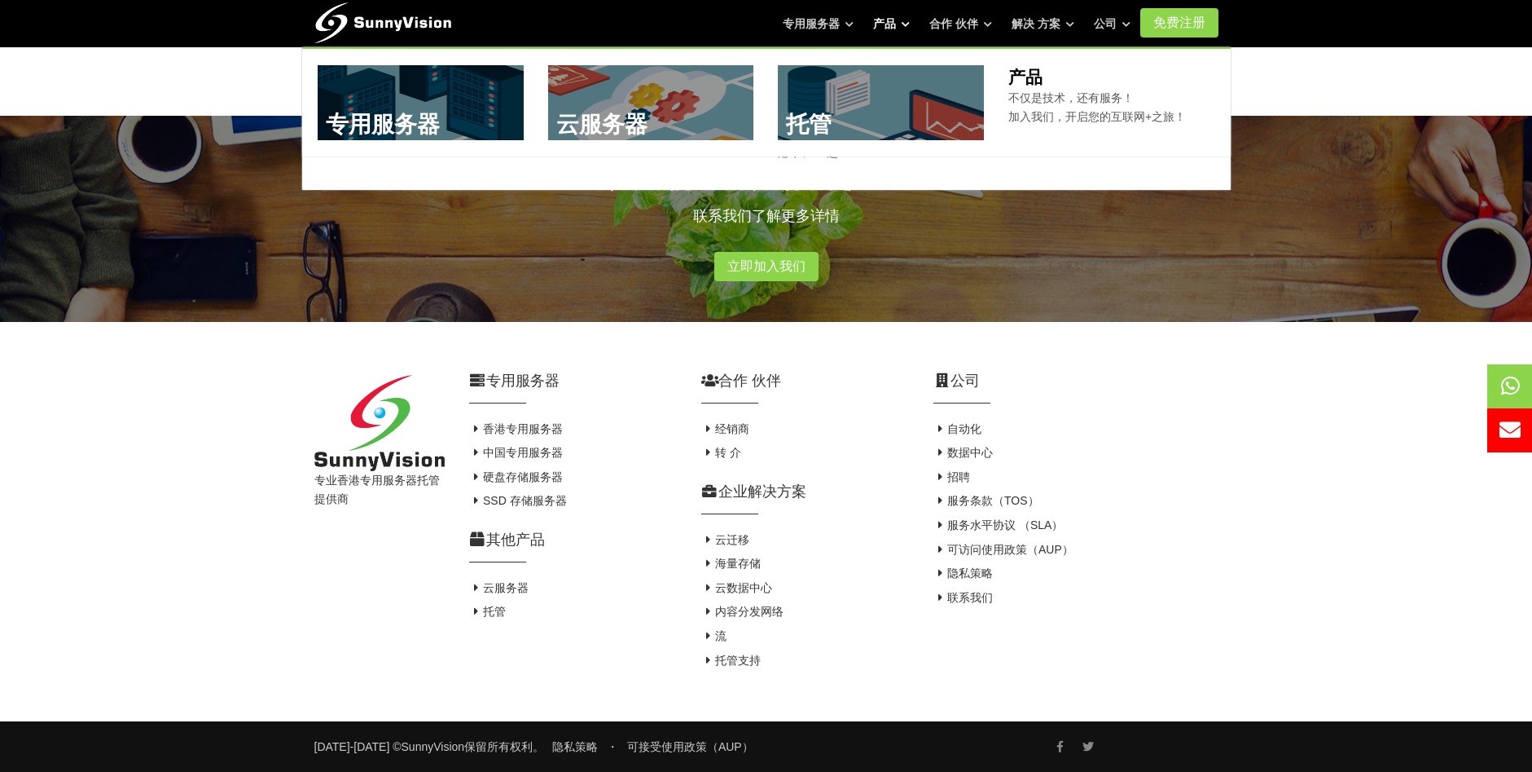
click at [885, 24] on font "产品" at bounding box center [884, 23] width 23 height 13
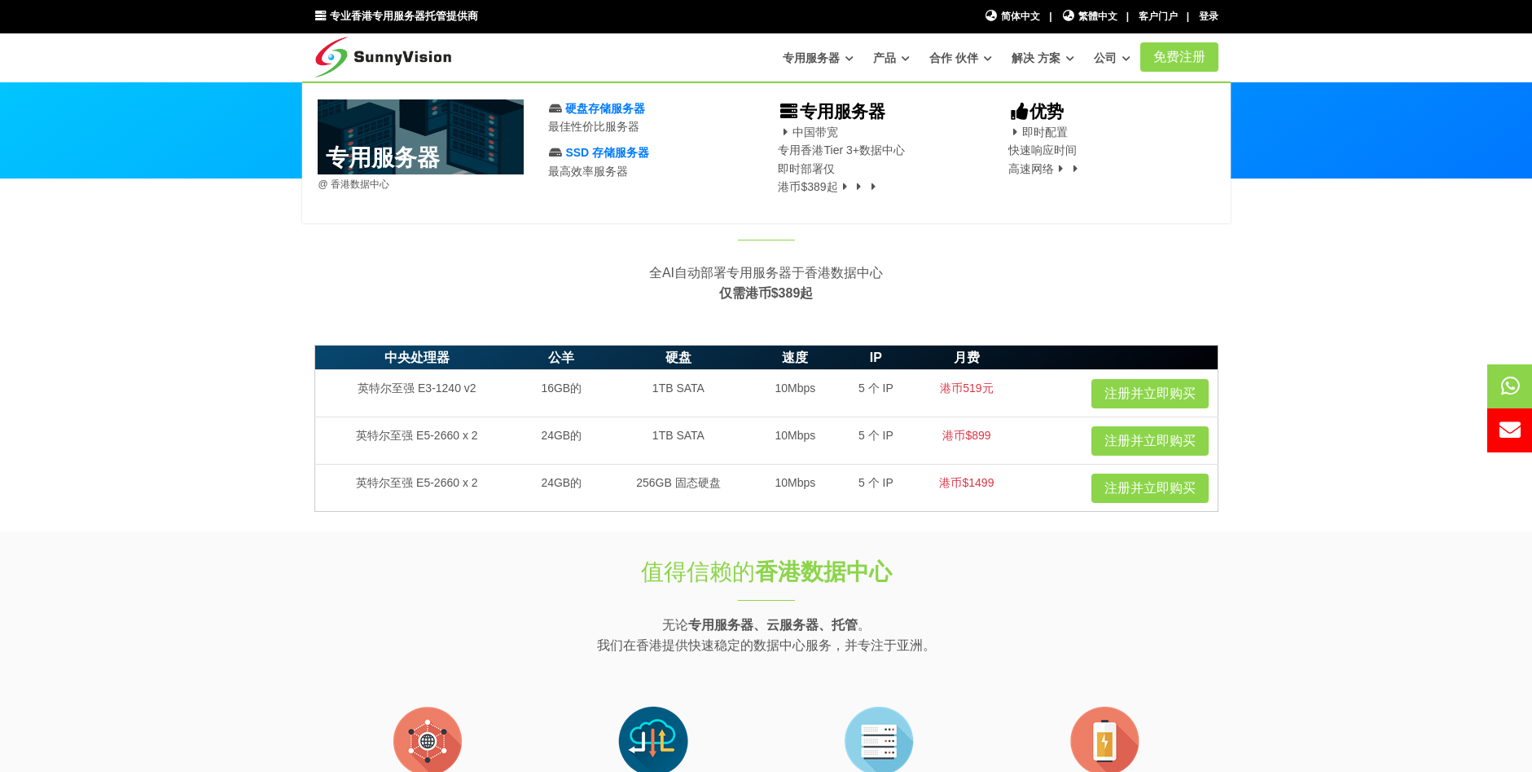
click at [831, 59] on font "专用服务器" at bounding box center [811, 57] width 57 height 13
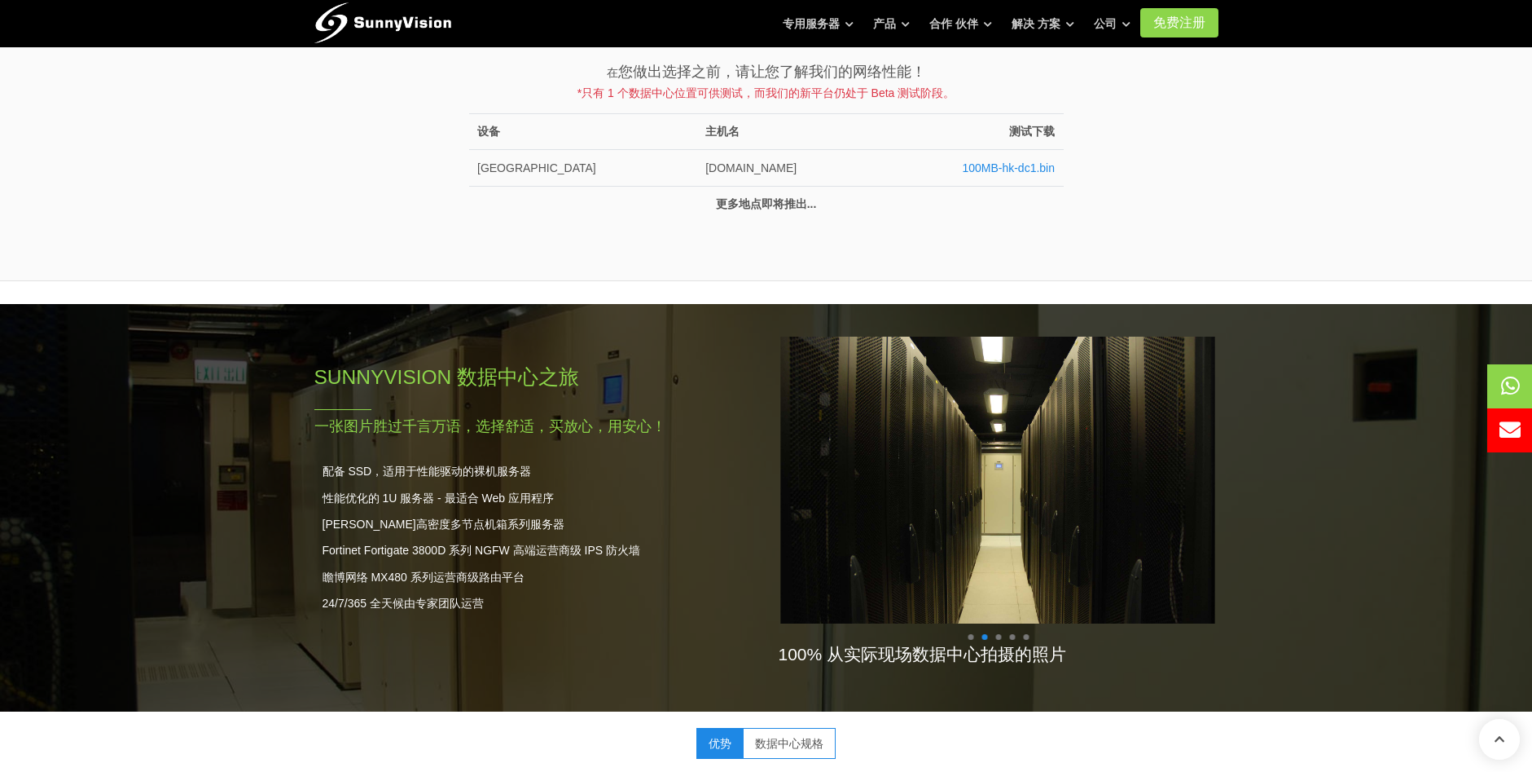
scroll to position [1222, 0]
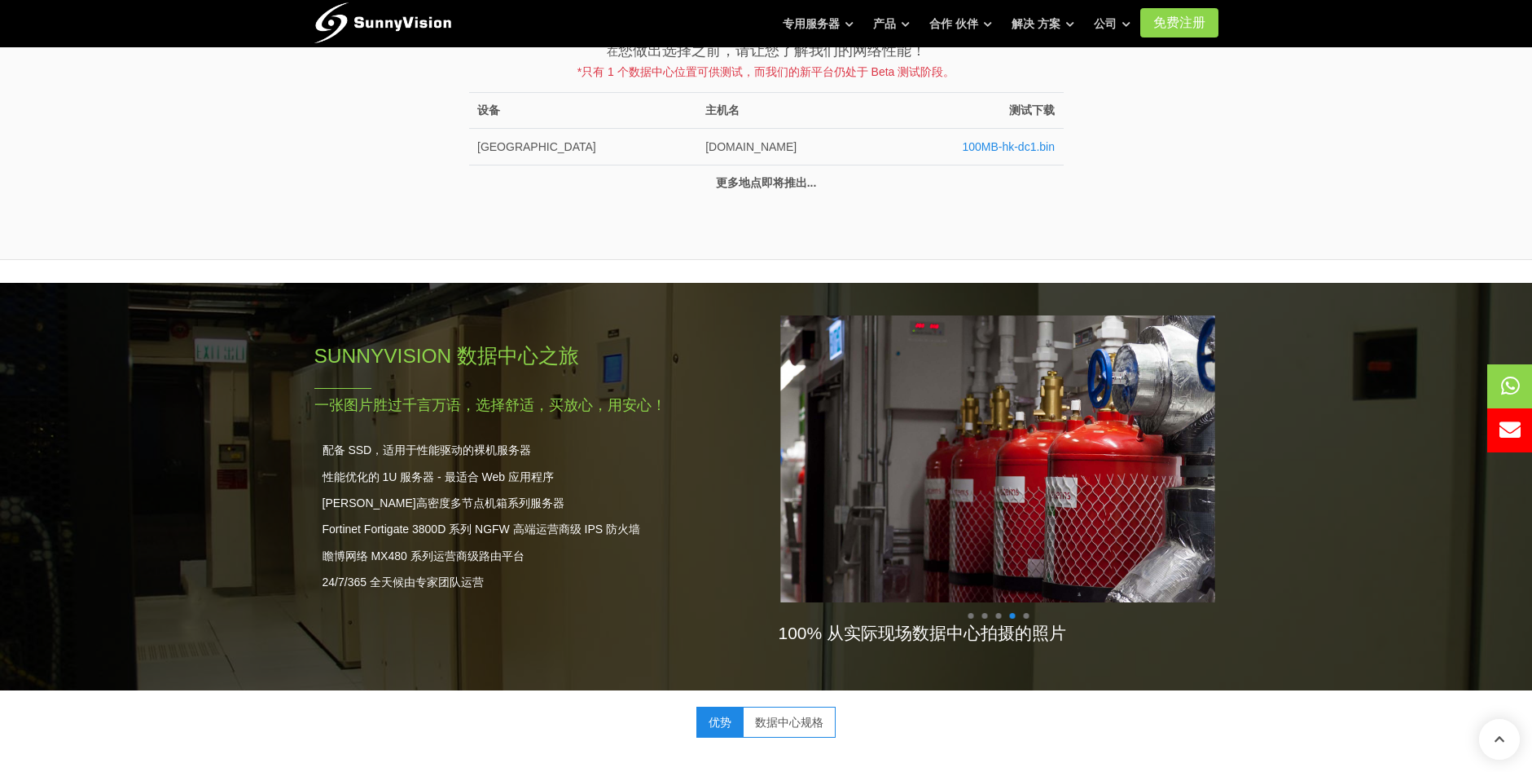
click at [806, 724] on link "数据中心规格" at bounding box center [789, 721] width 93 height 31
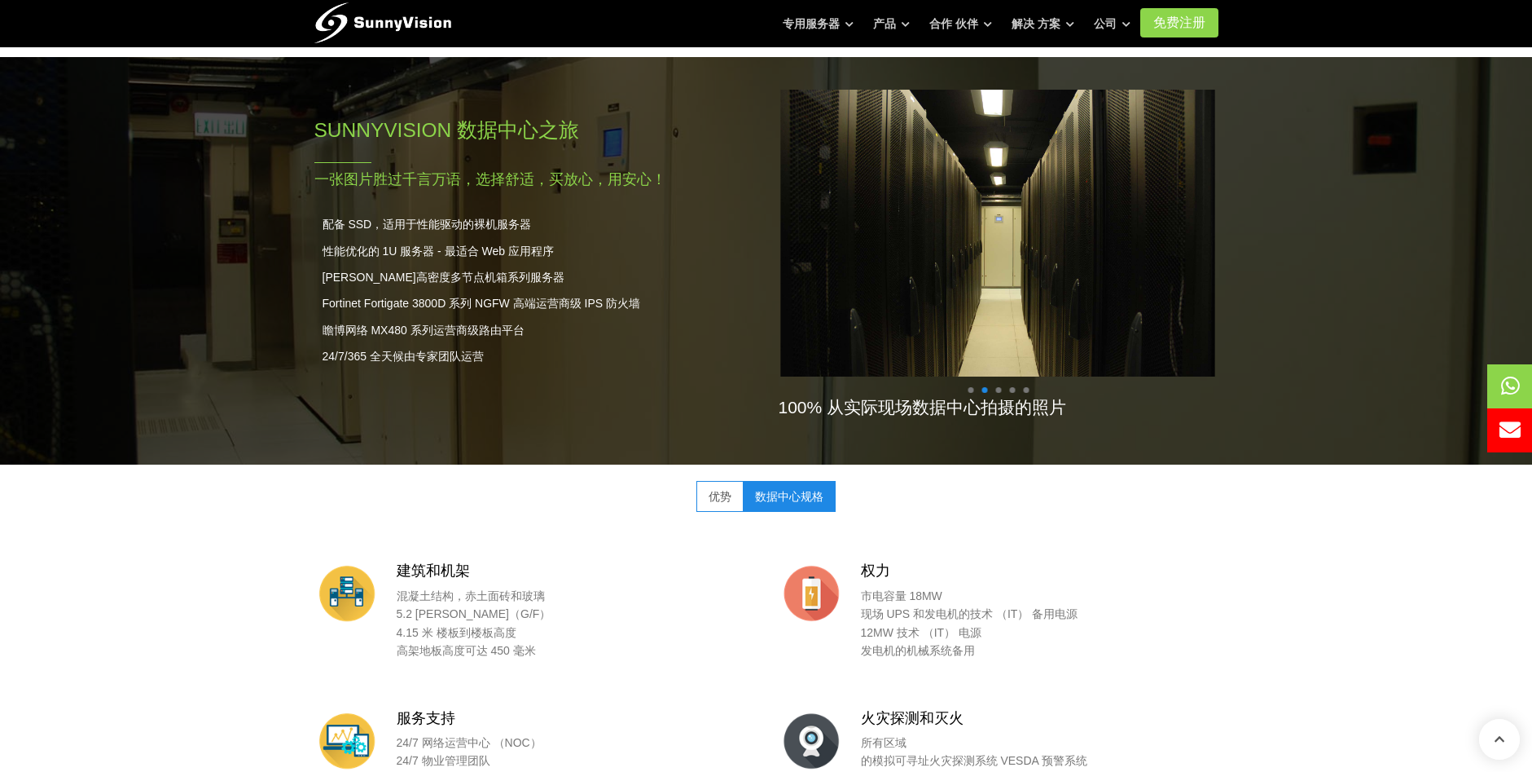
scroll to position [1425, 0]
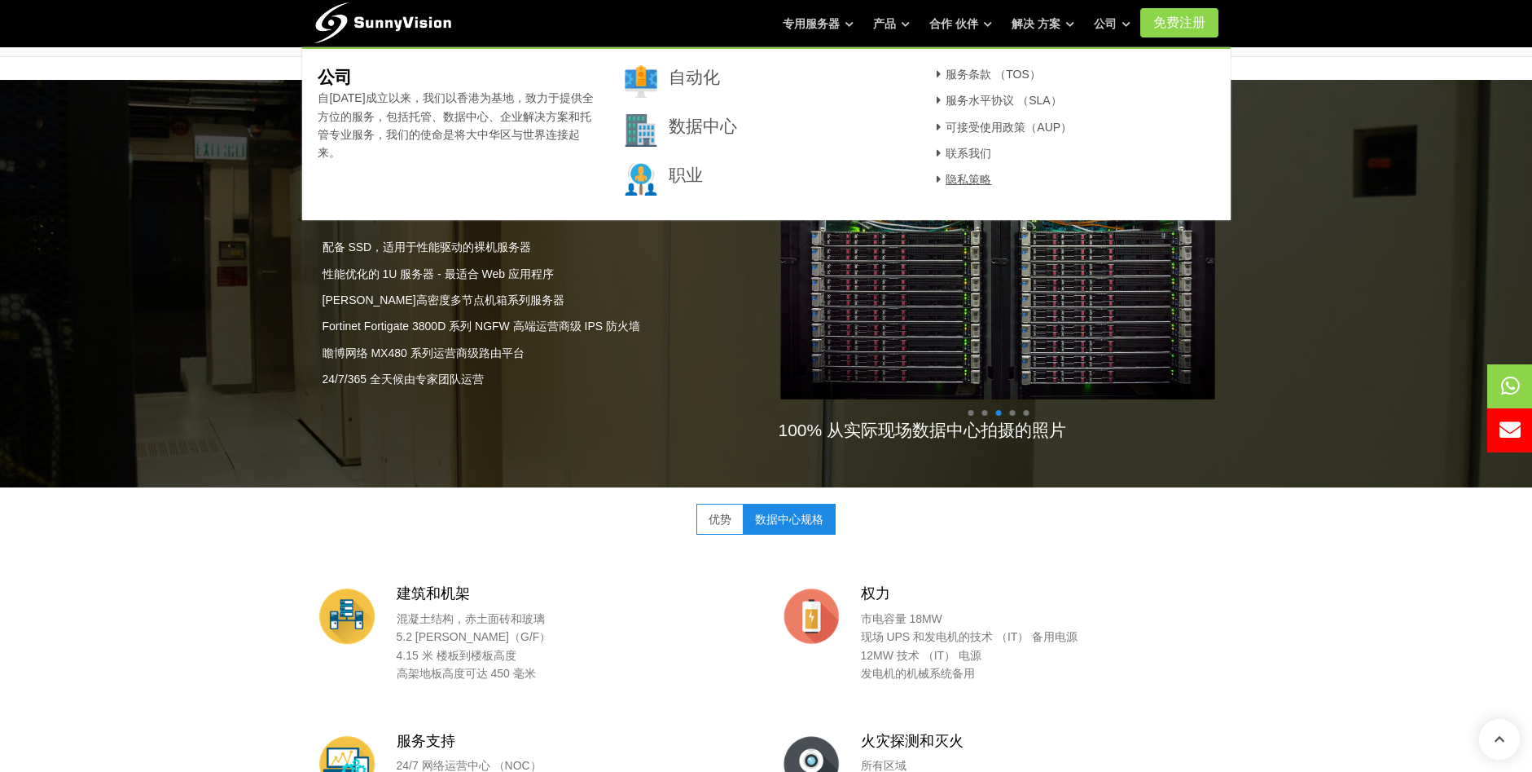
click at [985, 180] on font "隐私策略" at bounding box center [969, 179] width 46 height 13
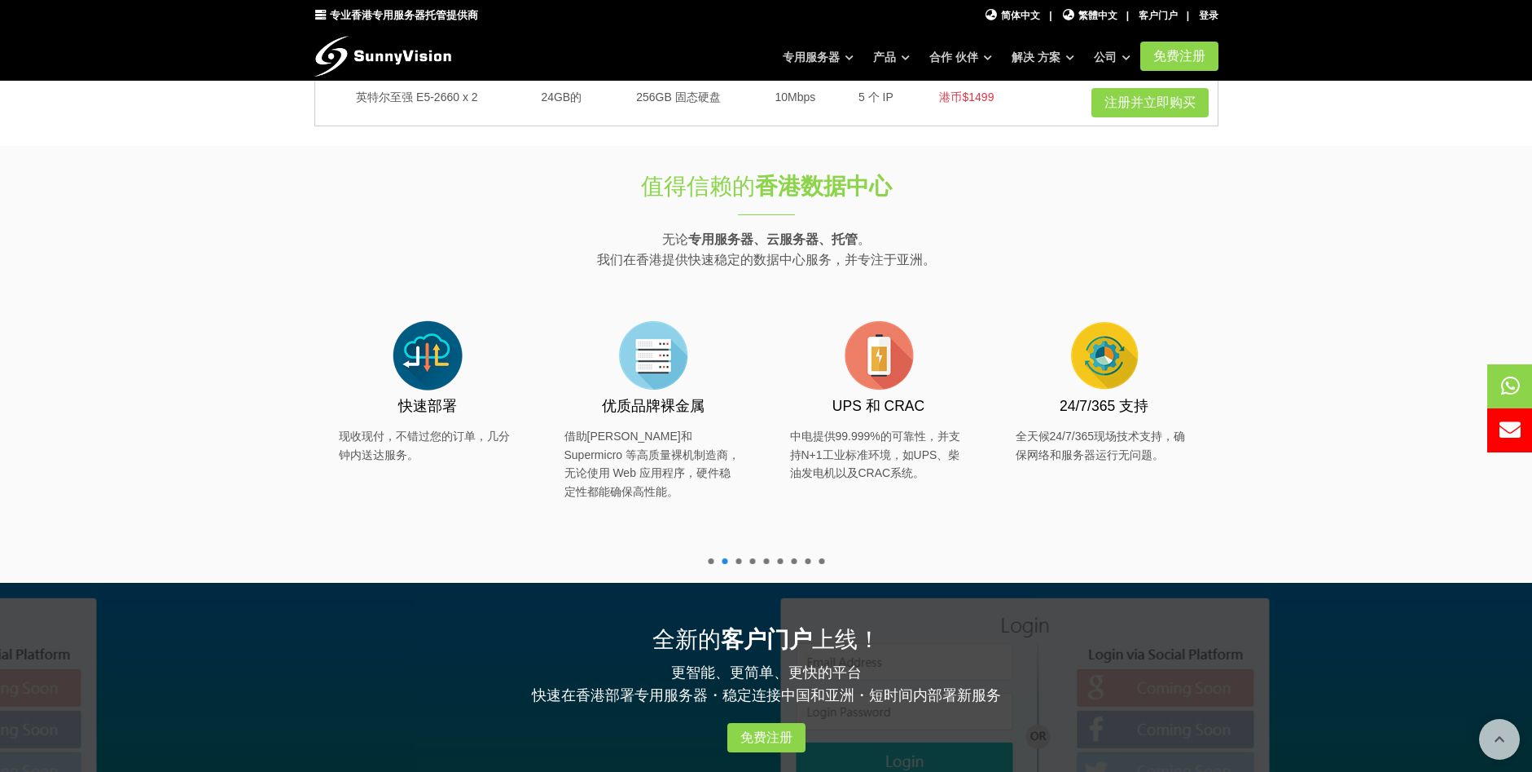
scroll to position [407, 0]
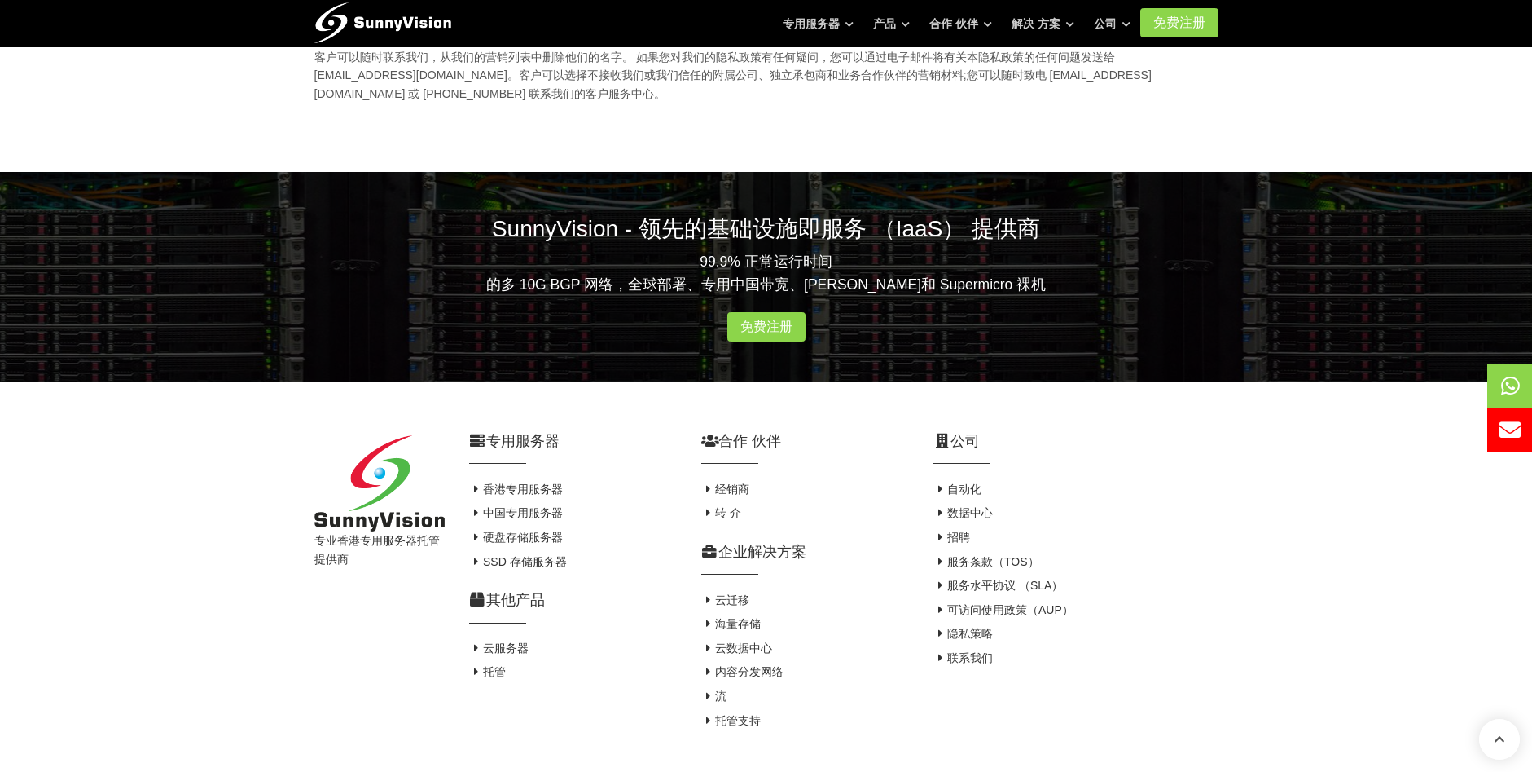
scroll to position [815, 0]
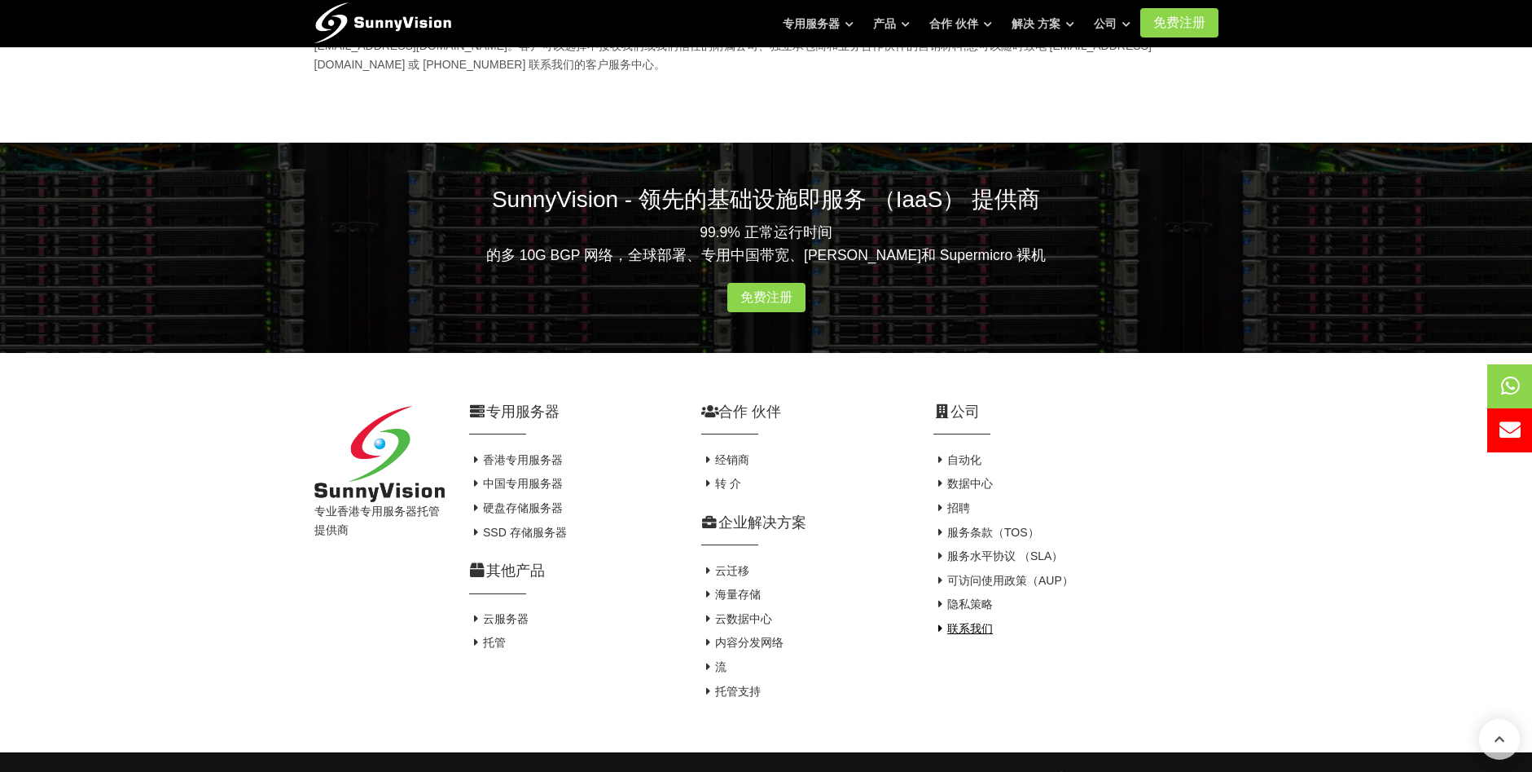
click at [963, 627] on font "联系我们" at bounding box center [970, 628] width 46 height 13
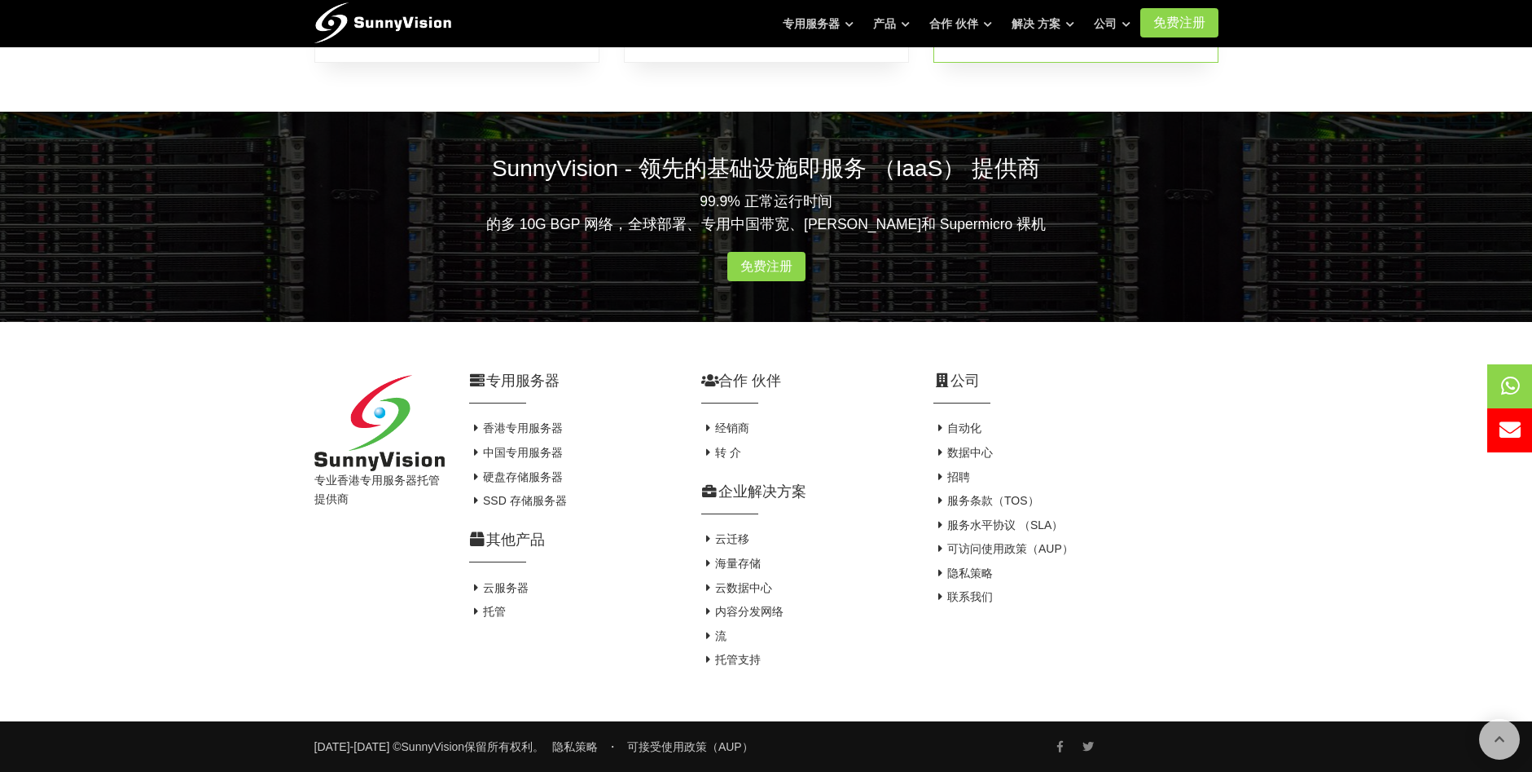
scroll to position [982, 0]
